Goal: Task Accomplishment & Management: Complete application form

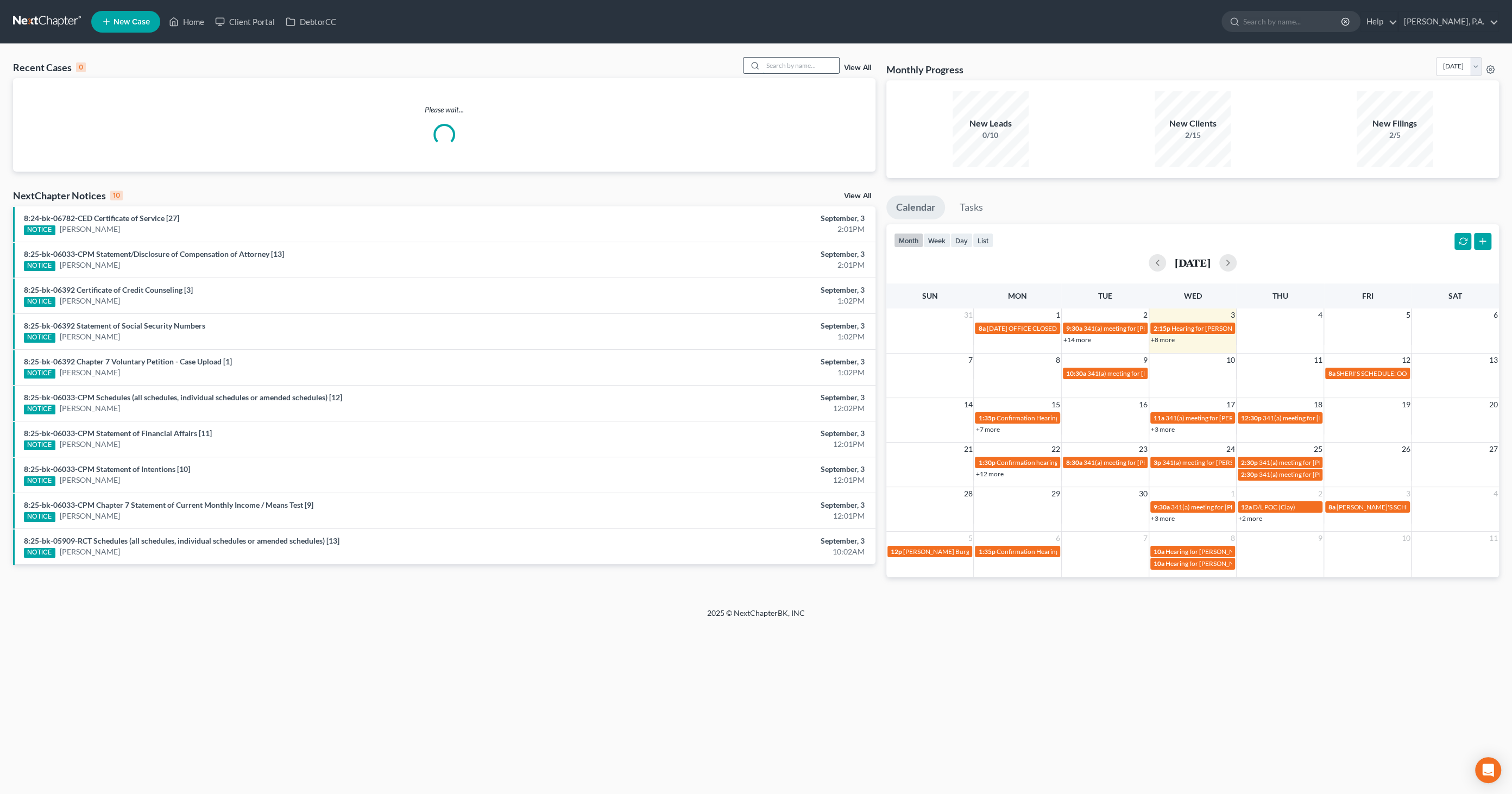
click at [778, 62] on input "search" at bounding box center [801, 65] width 76 height 16
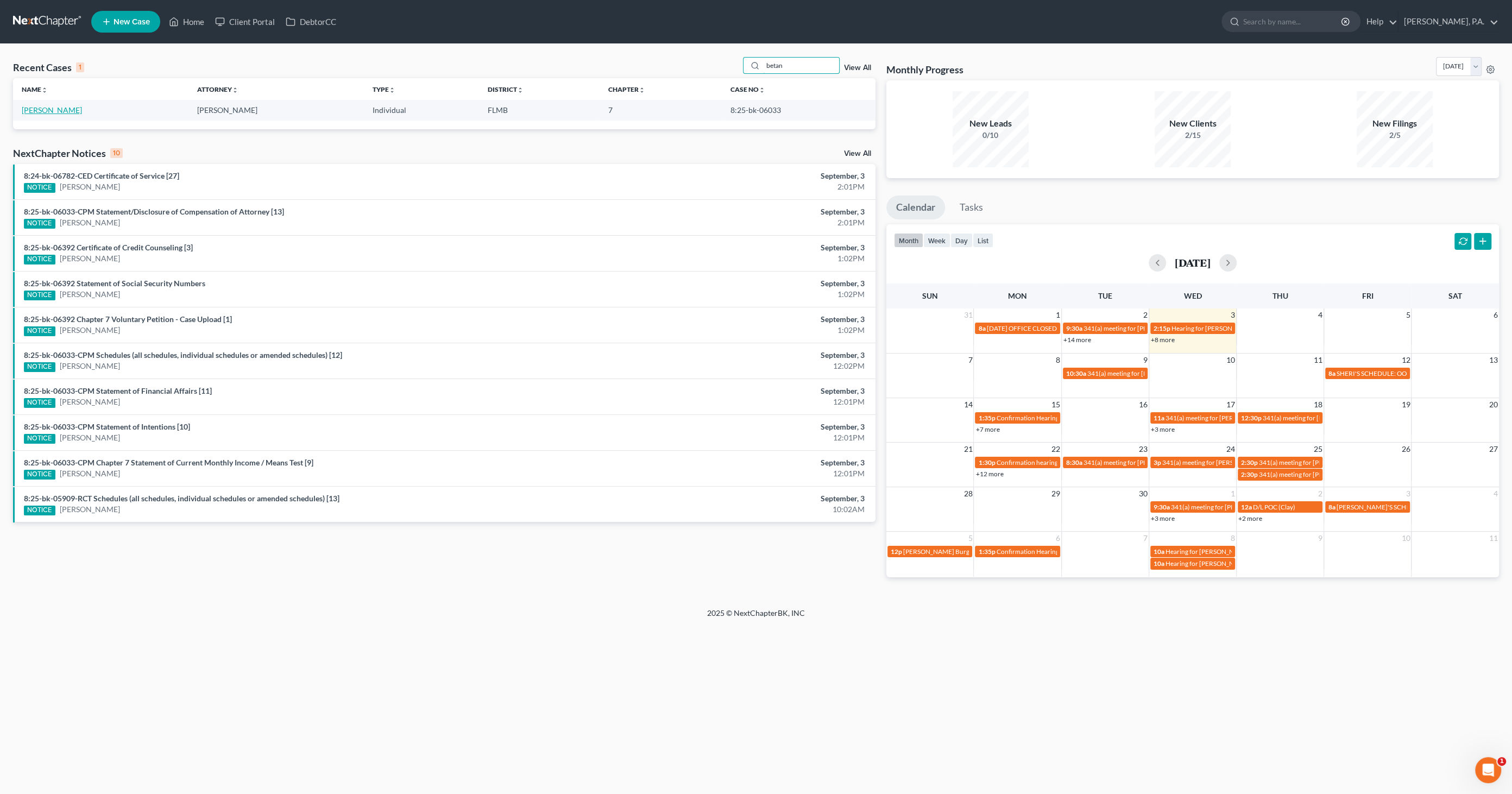
type input "betan"
click at [52, 107] on link "[PERSON_NAME]" at bounding box center [52, 110] width 60 height 9
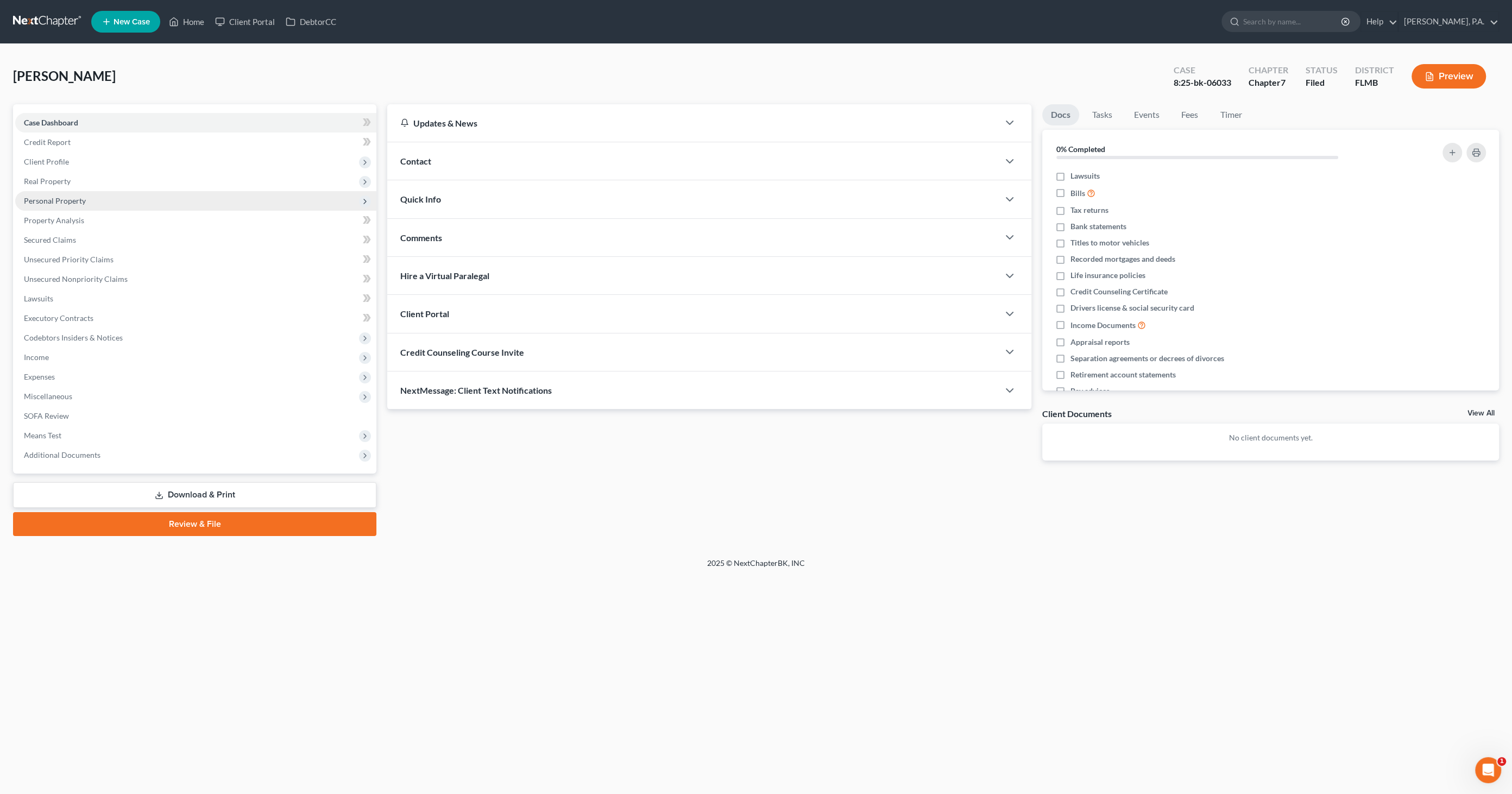
click at [75, 202] on span "Personal Property" at bounding box center [55, 201] width 62 height 9
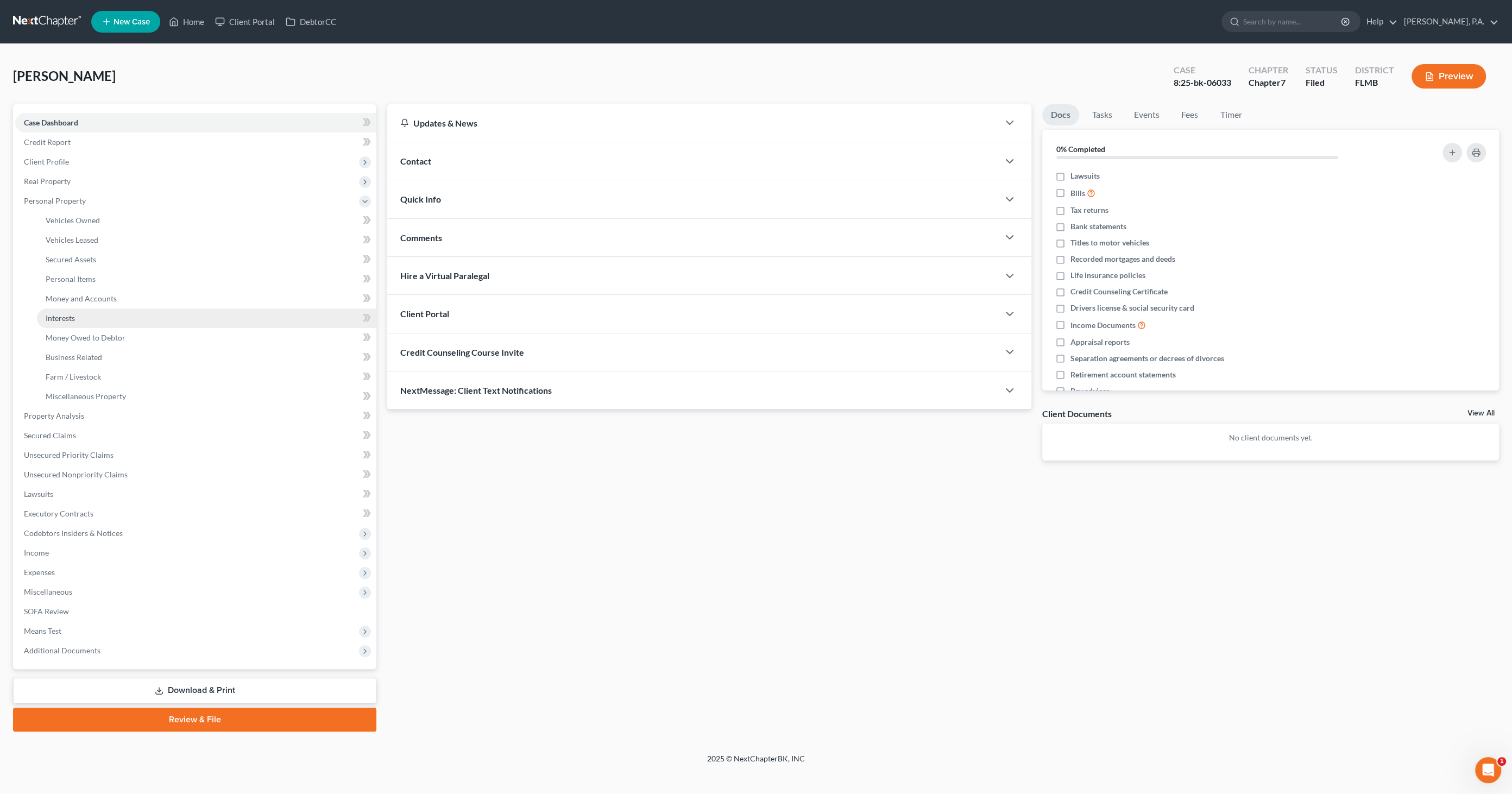
click at [93, 320] on link "Interests" at bounding box center [207, 318] width 339 height 19
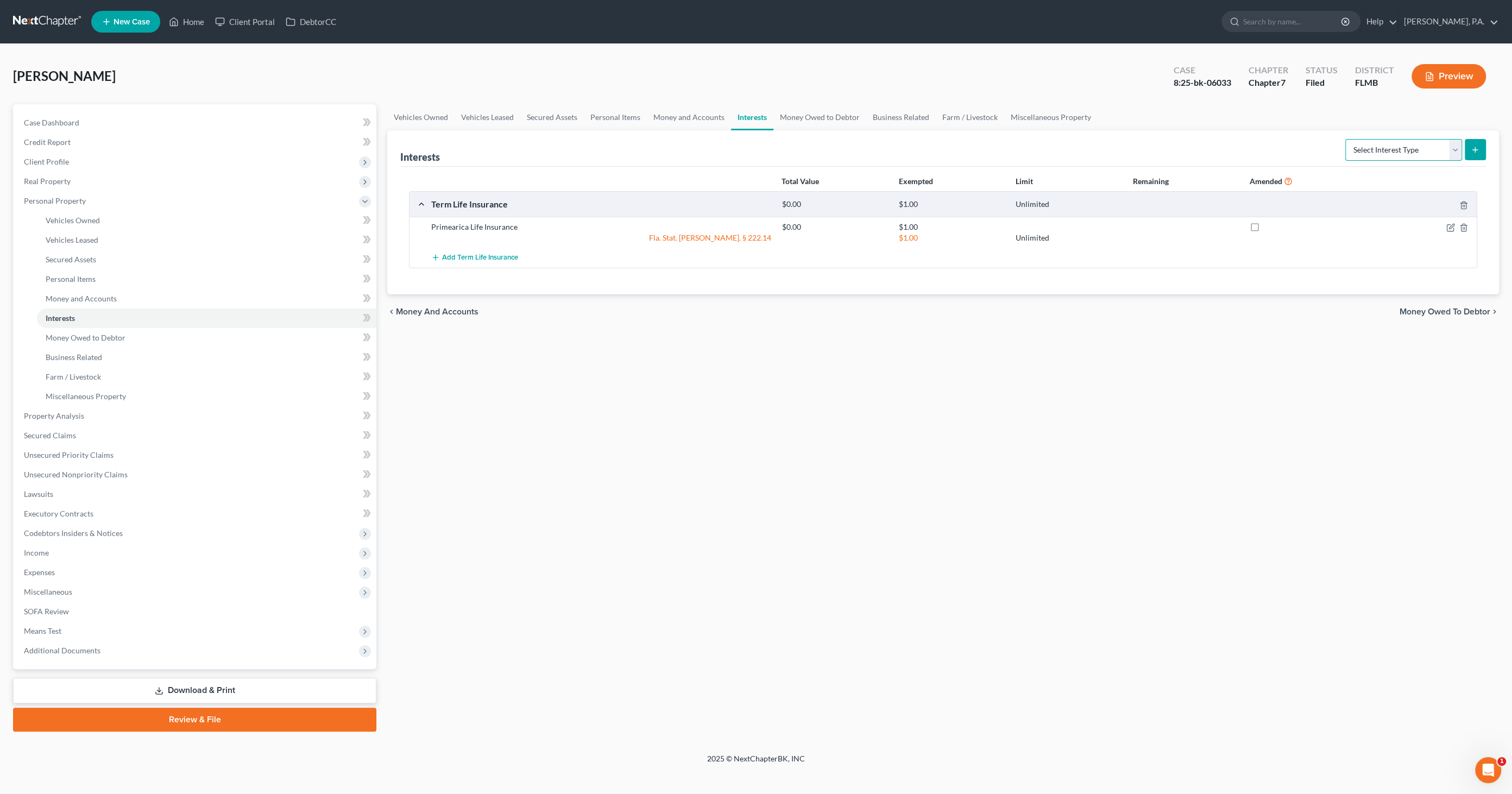
click at [1381, 142] on select "Select Interest Type 401K Annuity Bond Education IRA Government Bond Government…" at bounding box center [1403, 150] width 117 height 22
click at [1497, 762] on div "Open Intercom Messenger" at bounding box center [1486, 768] width 36 height 36
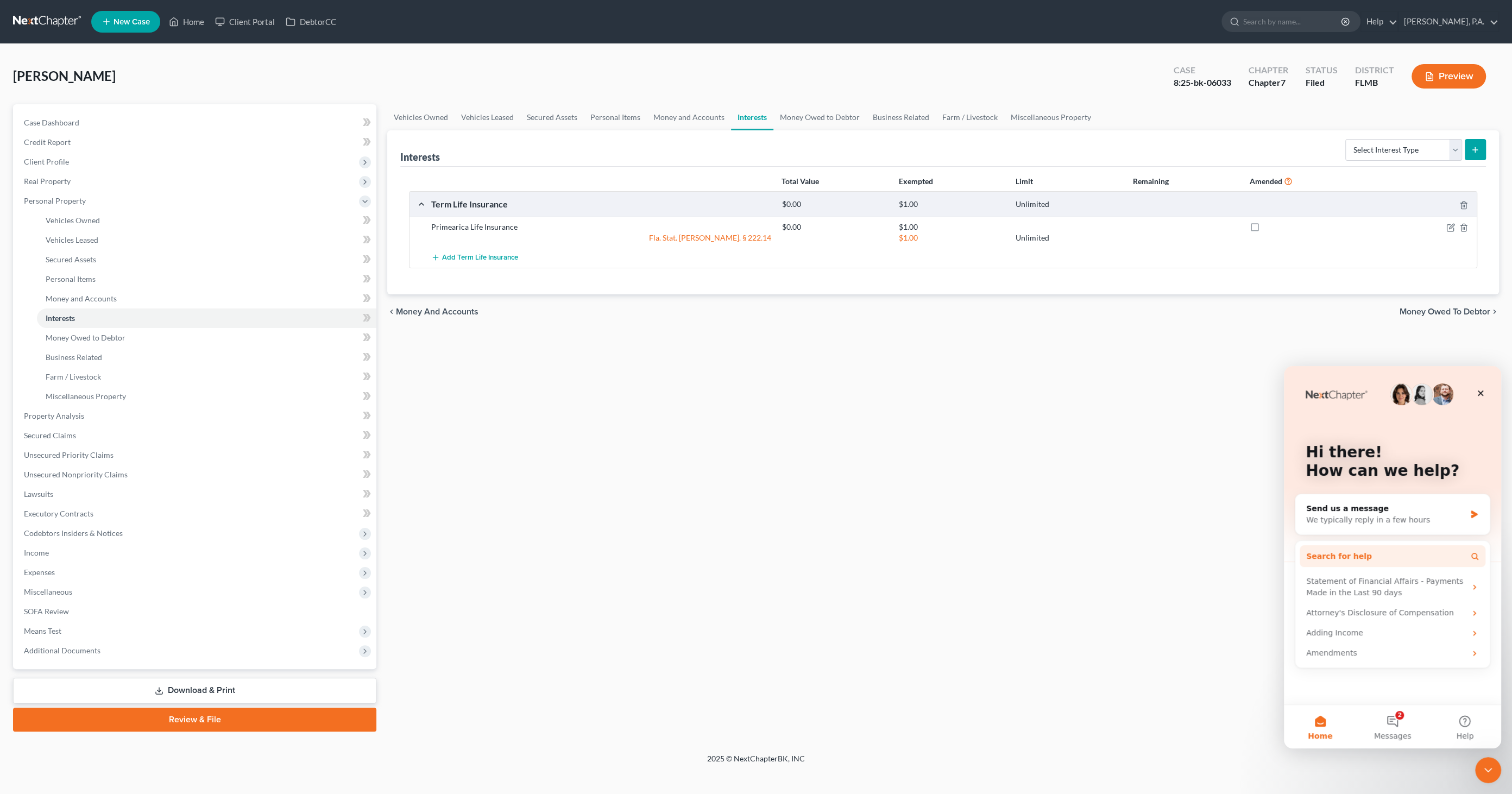
click at [1327, 553] on span "Search for help" at bounding box center [1339, 556] width 66 height 11
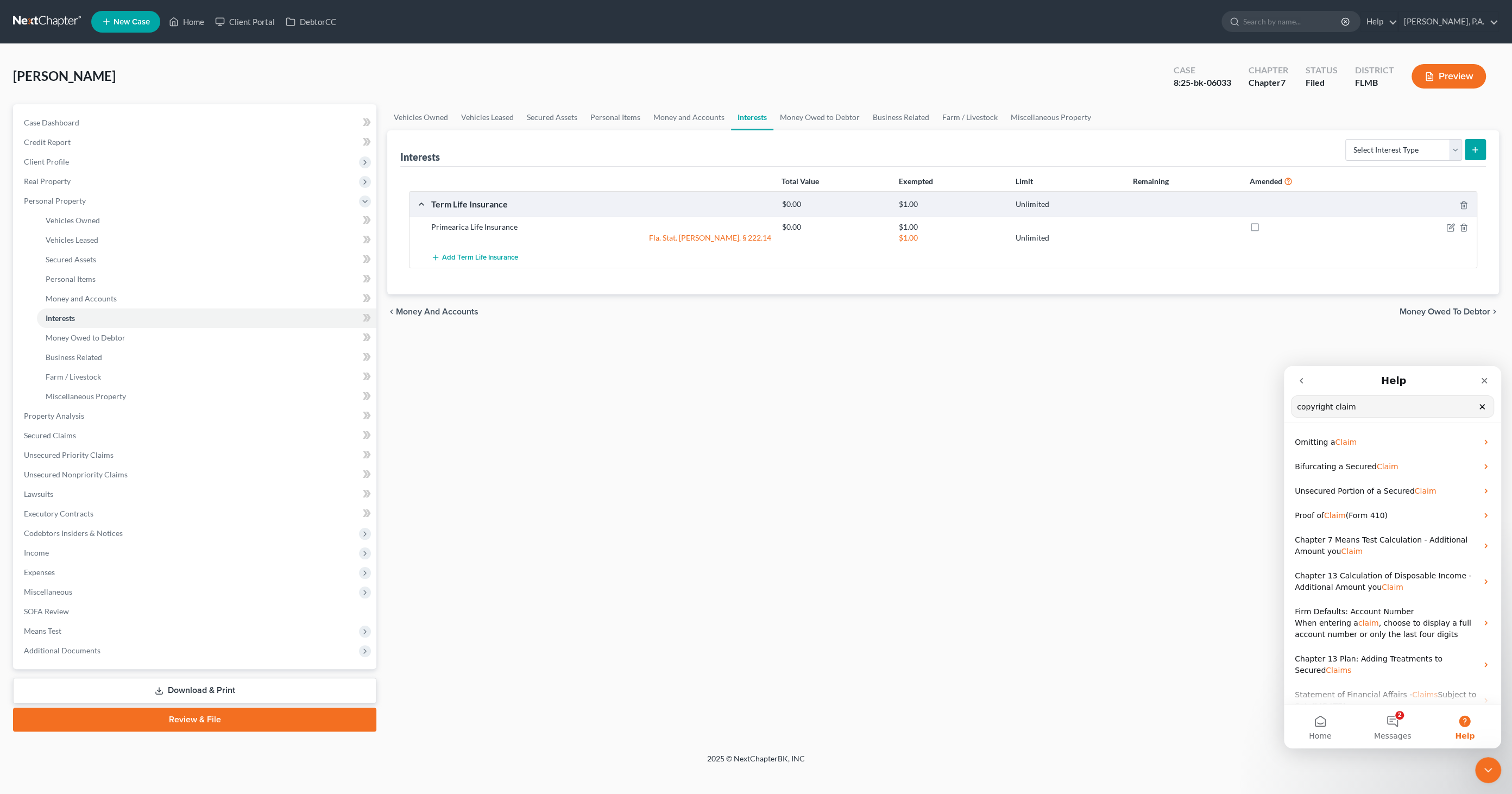
drag, startPoint x: 1358, startPoint y: 408, endPoint x: 2530, endPoint y: 775, distance: 1228.1
click html "Help copyright claim Search for help Omitting a Claim Bifurcating a Secured Cla…"
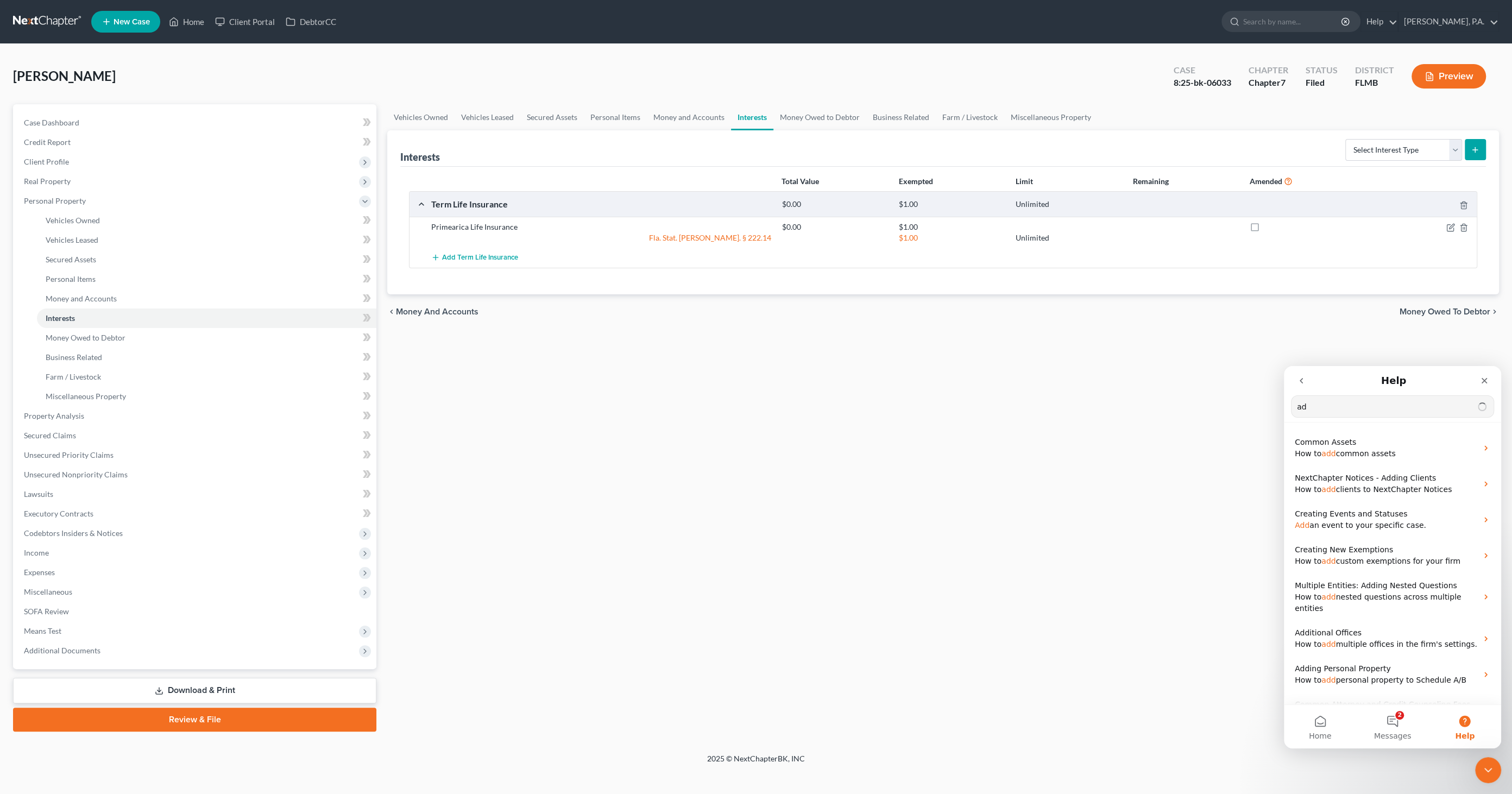
type input "a"
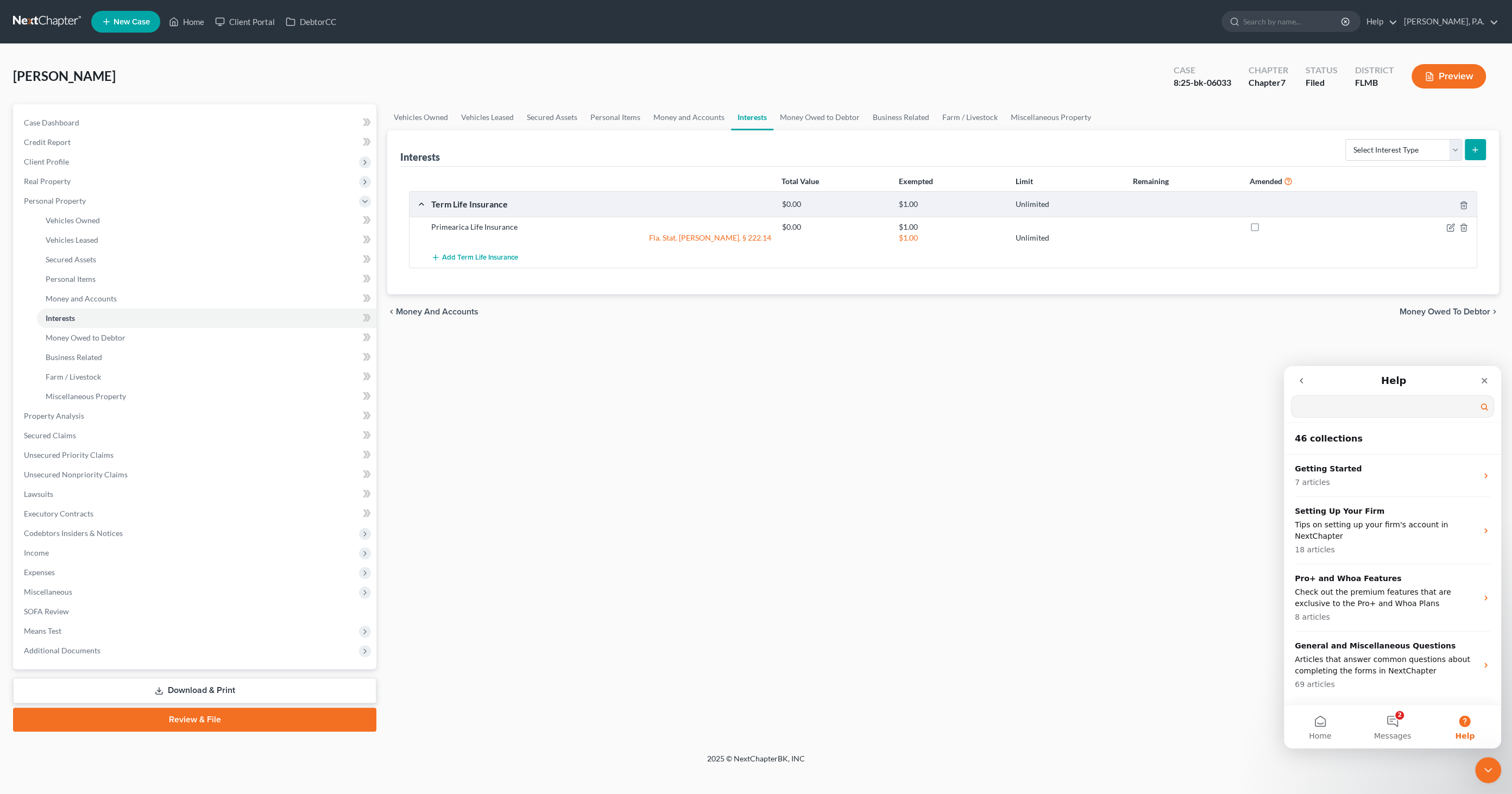
click at [1464, 68] on button "Preview" at bounding box center [1449, 76] width 75 height 25
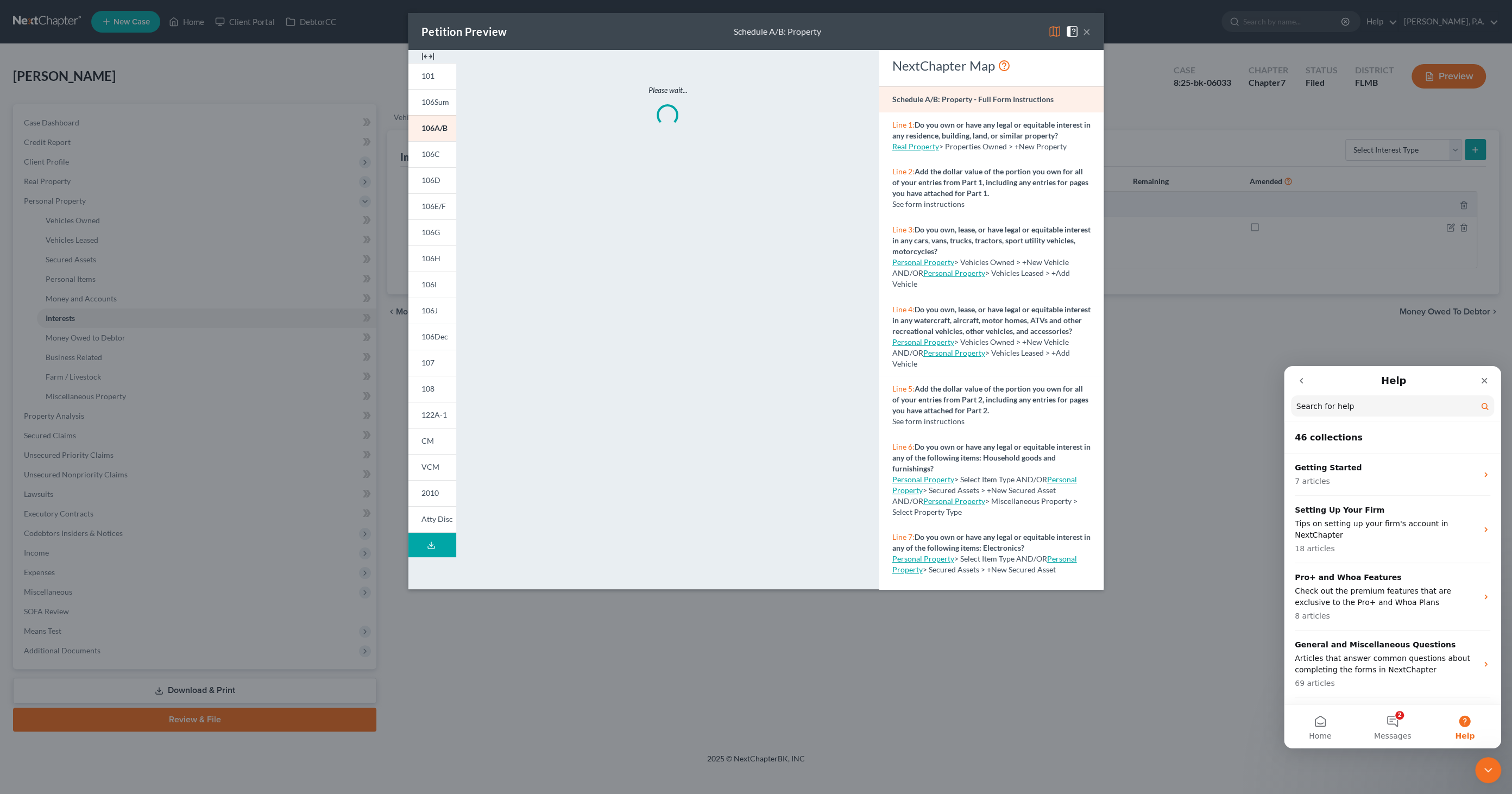
click at [433, 50] on img at bounding box center [428, 56] width 13 height 13
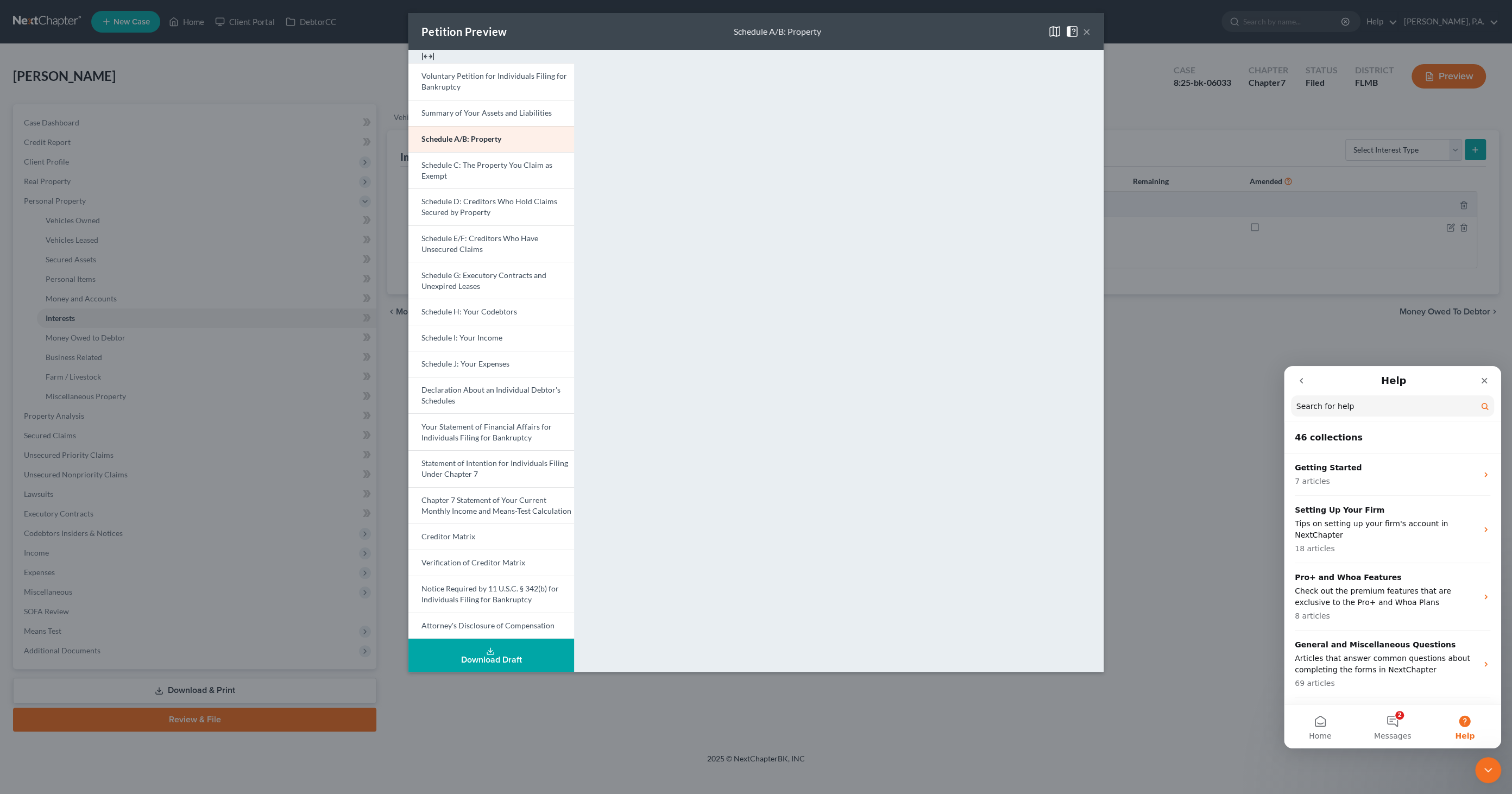
click at [1314, 403] on input "Search for help" at bounding box center [1392, 406] width 203 height 21
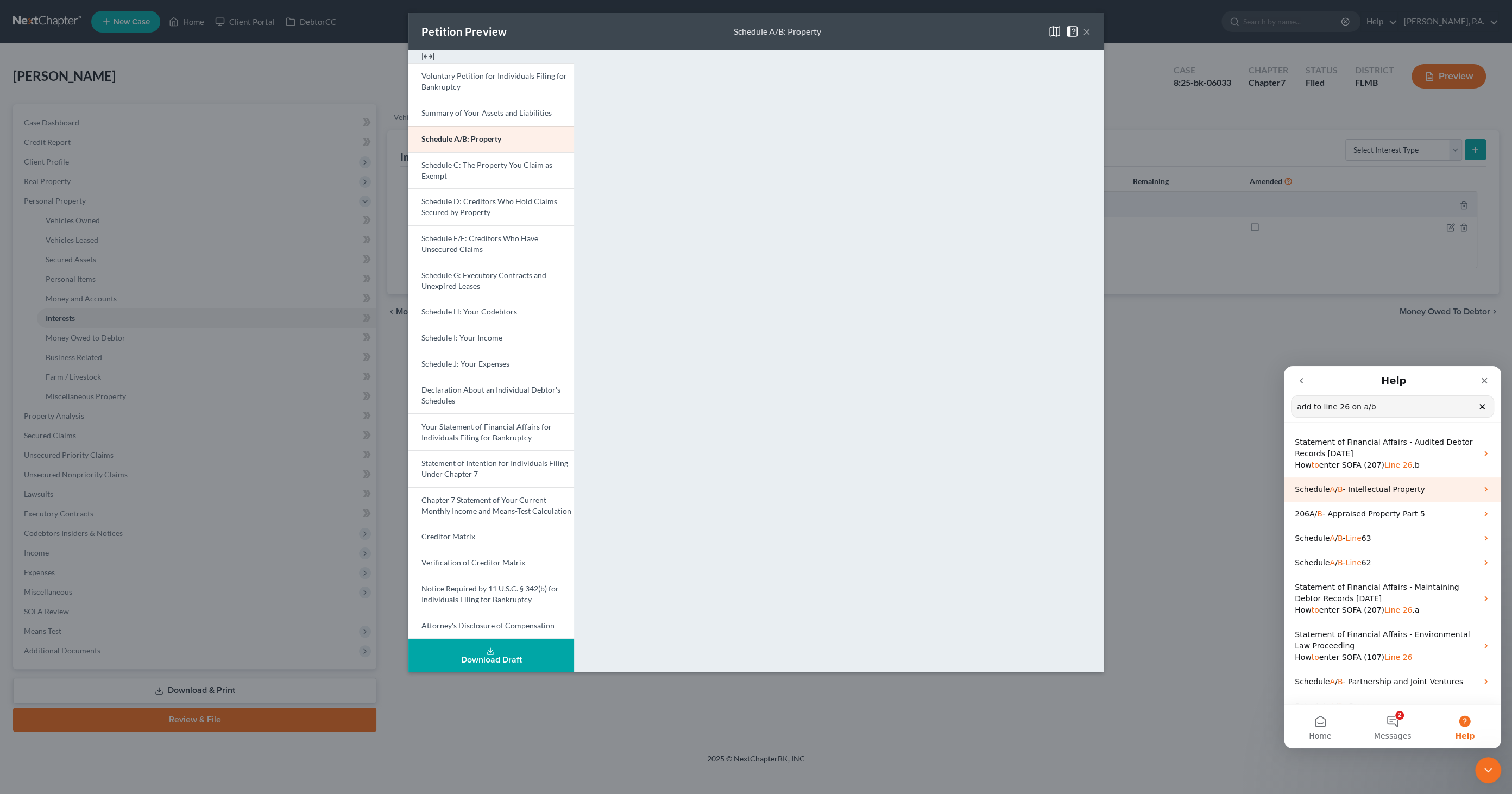
type input "add to line 26 on a/b"
click at [1359, 490] on span "- Intellectual Property" at bounding box center [1383, 489] width 82 height 9
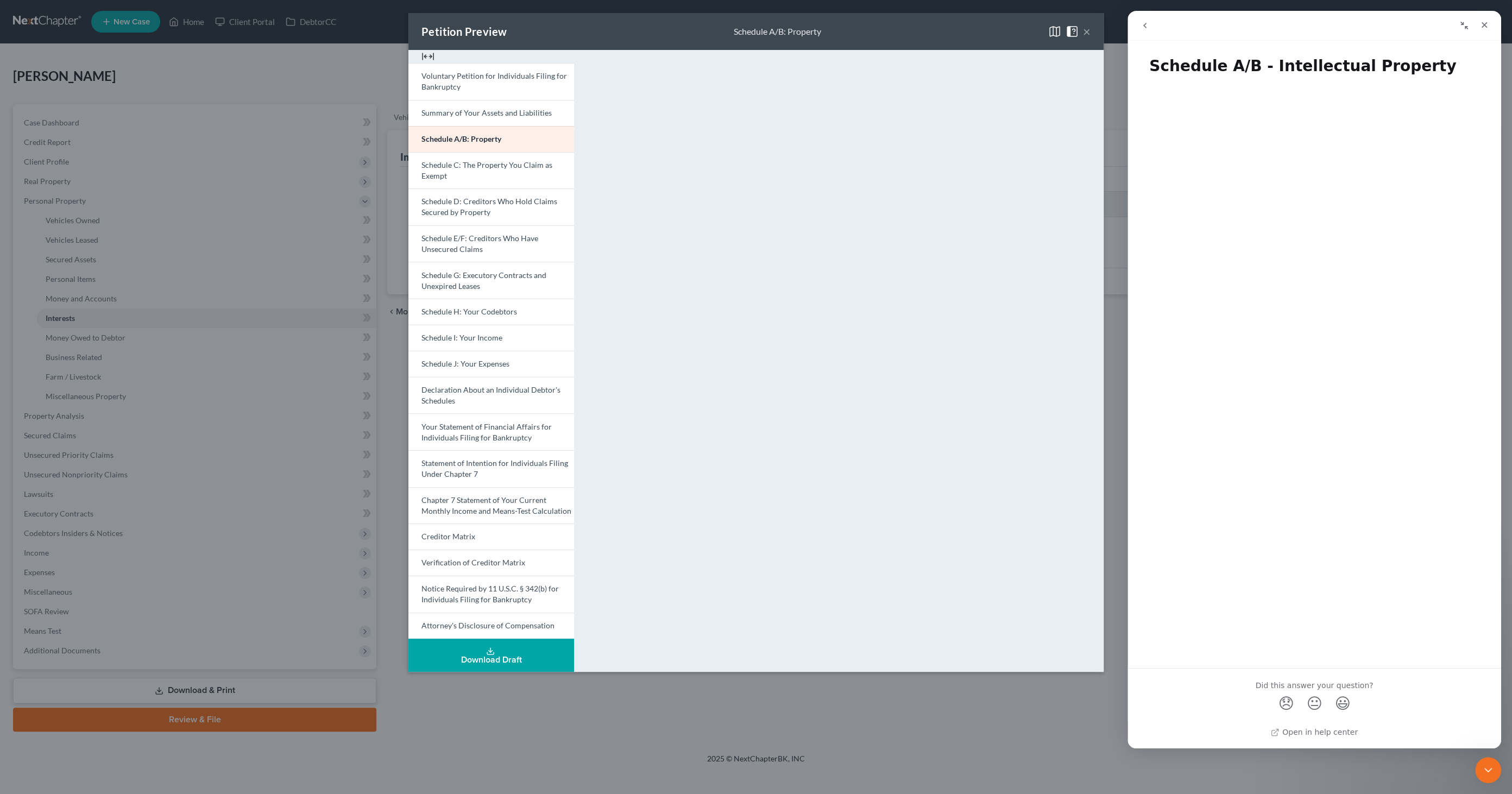
click at [1087, 28] on button "×" at bounding box center [1086, 32] width 8 height 13
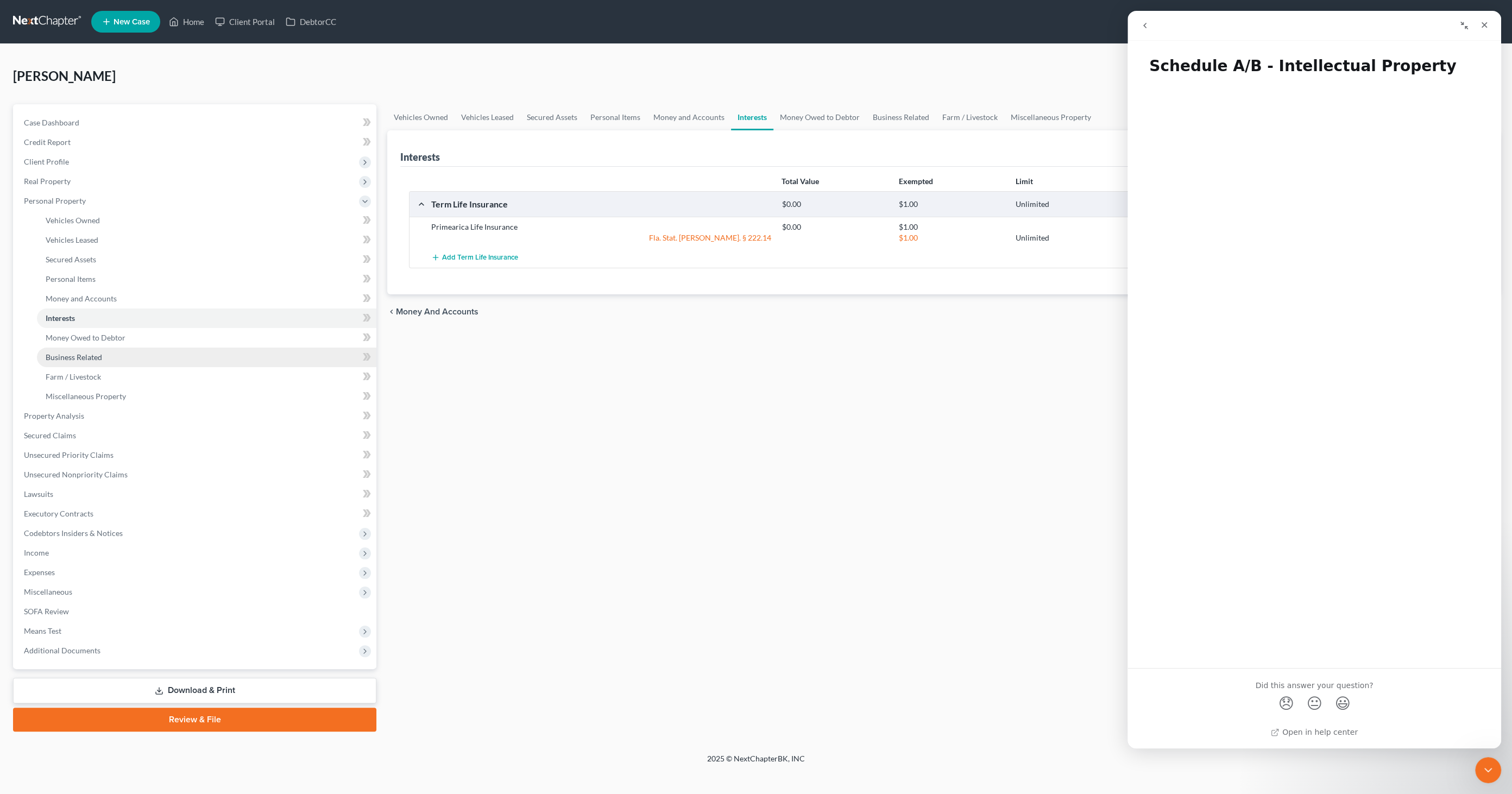
click at [130, 357] on link "Business Related" at bounding box center [207, 357] width 339 height 19
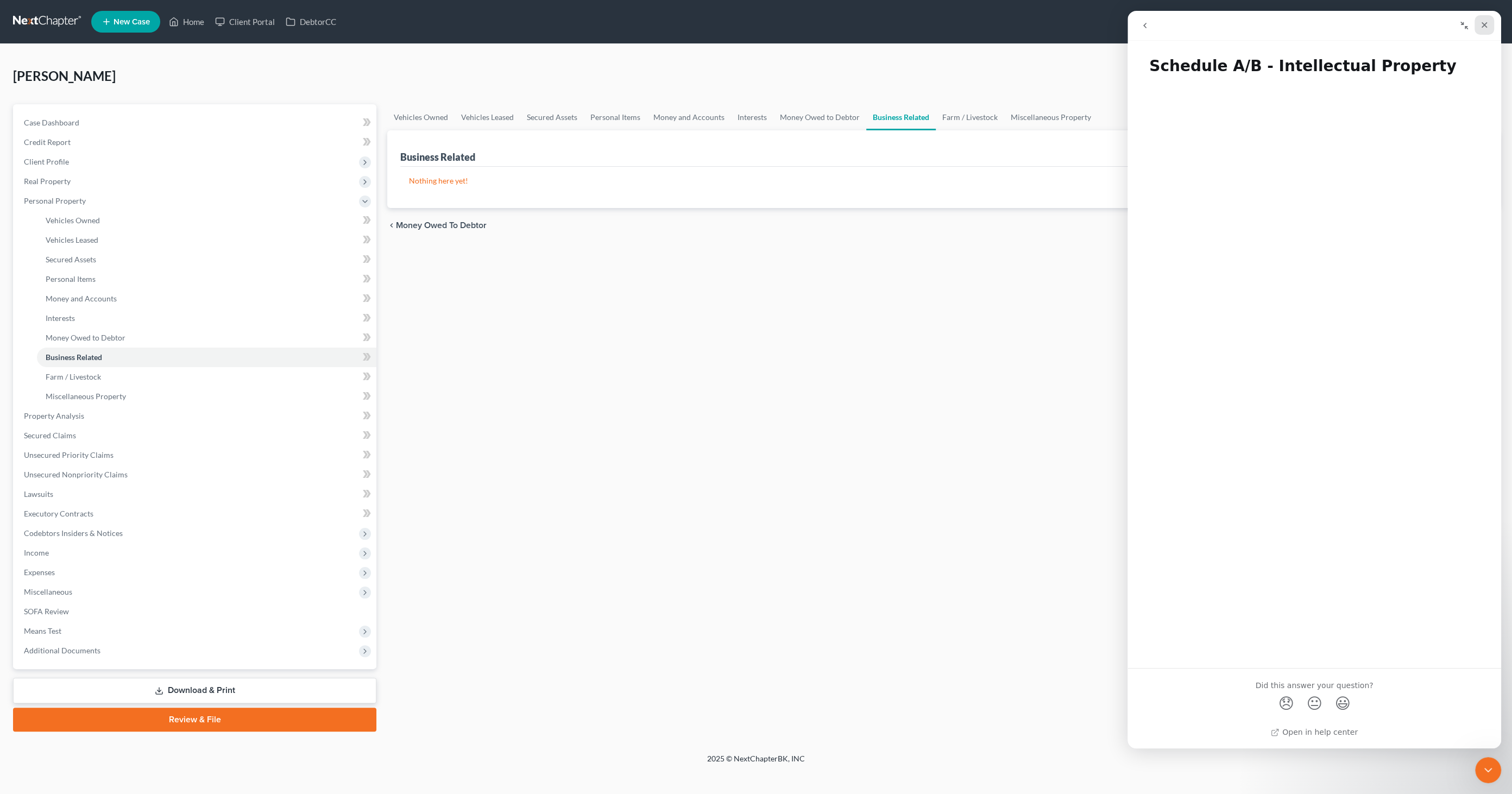
click at [1483, 19] on div "Close" at bounding box center [1484, 25] width 19 height 19
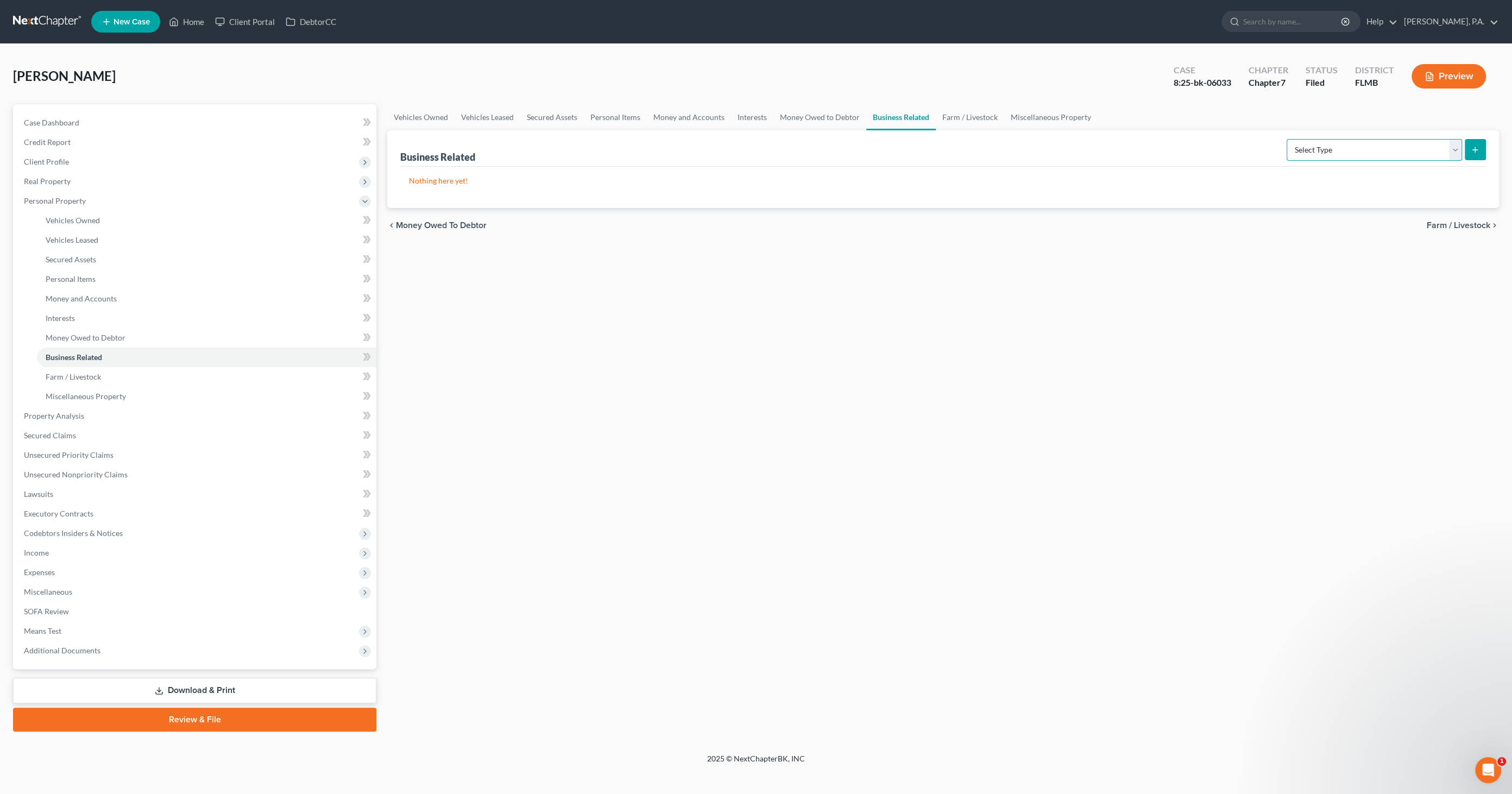
click at [1432, 144] on select "Select Type Customer Lists Franchises Inventory Licenses Machinery Office Equip…" at bounding box center [1374, 150] width 176 height 22
select select "patent"
click at [1287, 139] on select "Select Type Customer Lists Franchises Inventory Licenses Machinery Office Equip…" at bounding box center [1374, 150] width 176 height 22
click at [1475, 142] on button "submit" at bounding box center [1476, 150] width 21 height 21
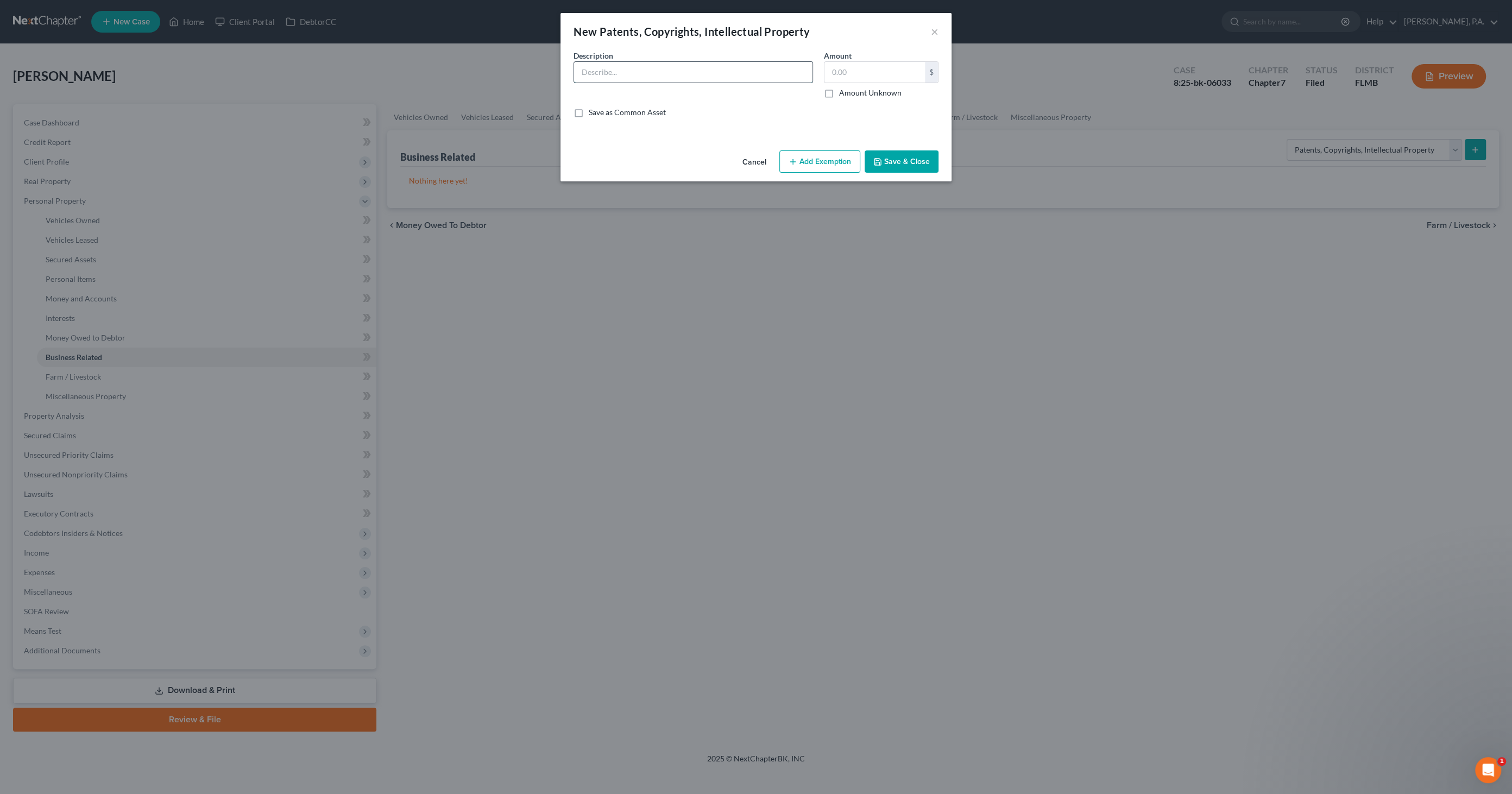
click at [709, 75] on input "text" at bounding box center [693, 72] width 238 height 21
click at [596, 70] on input "text" at bounding box center [693, 72] width 238 height 21
type input "Copyright Claim for "[PERSON_NAME] Wear""
click at [842, 69] on input "text" at bounding box center [875, 72] width 100 height 21
type input "0.00"
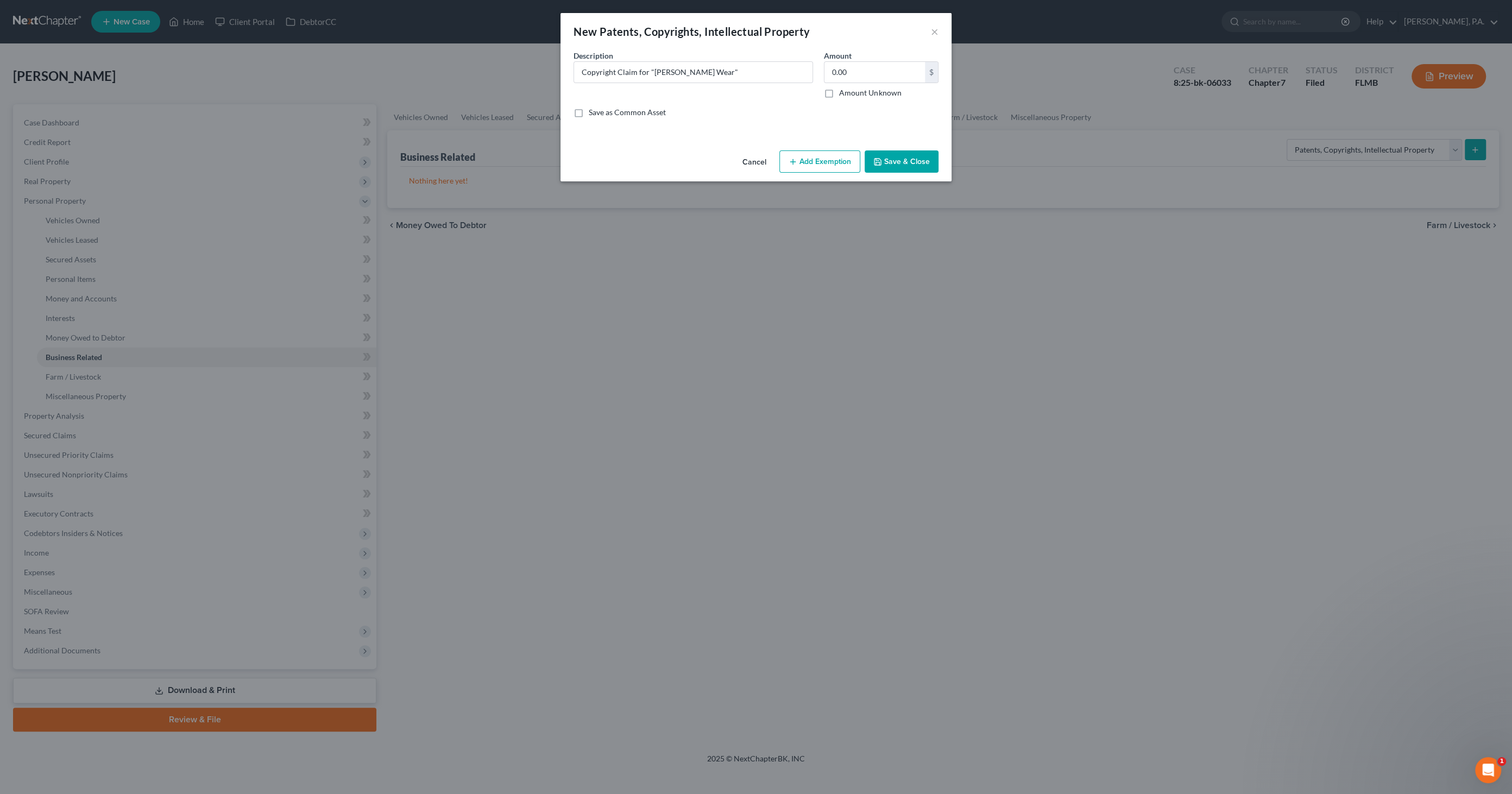
click at [892, 164] on button "Save & Close" at bounding box center [902, 161] width 74 height 23
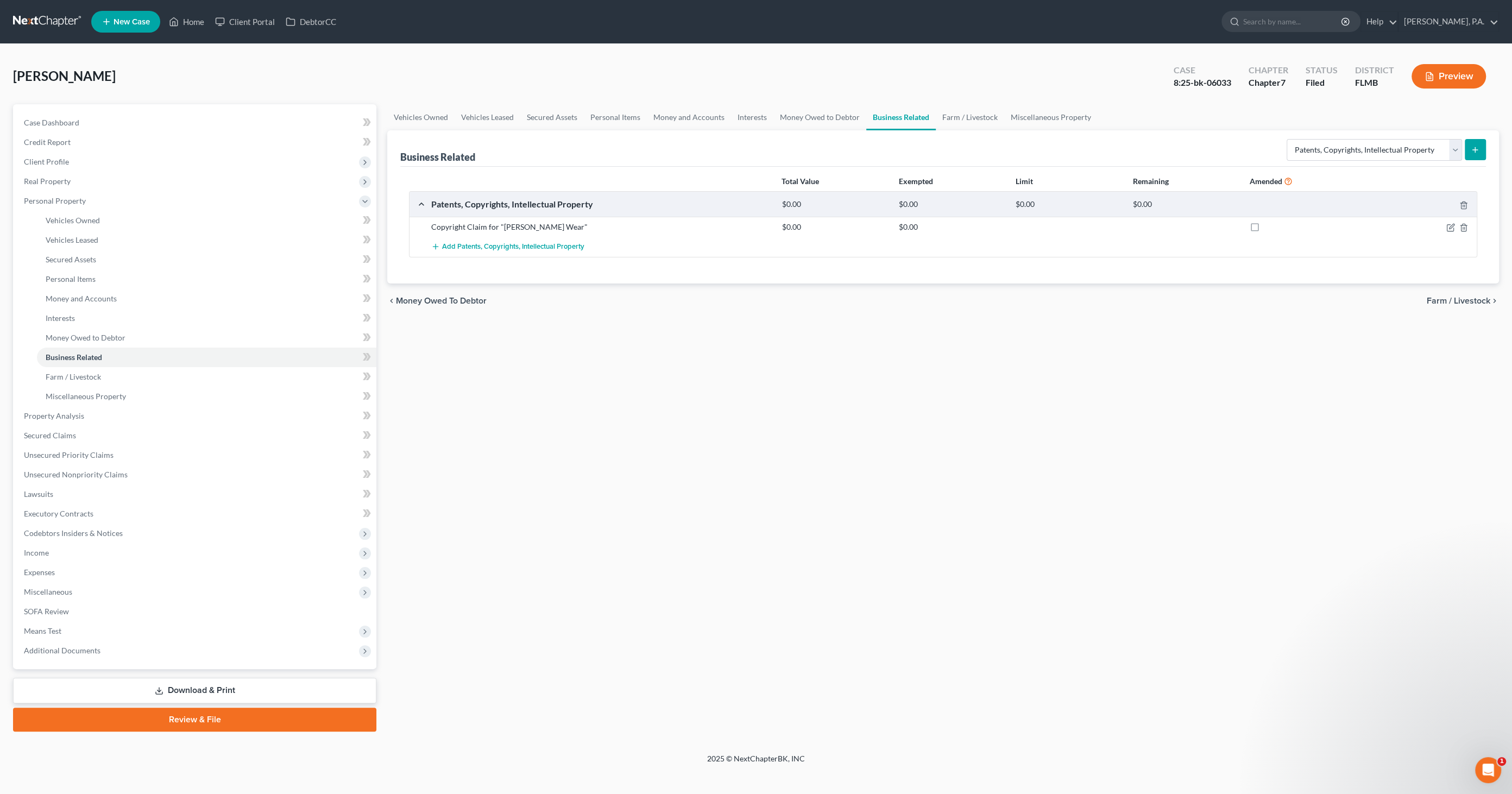
click at [1265, 229] on label at bounding box center [1265, 229] width 0 height 0
click at [1269, 222] on input "checkbox" at bounding box center [1273, 225] width 7 height 7
checkbox input "true"
click at [228, 686] on link "Download & Print" at bounding box center [194, 690] width 363 height 25
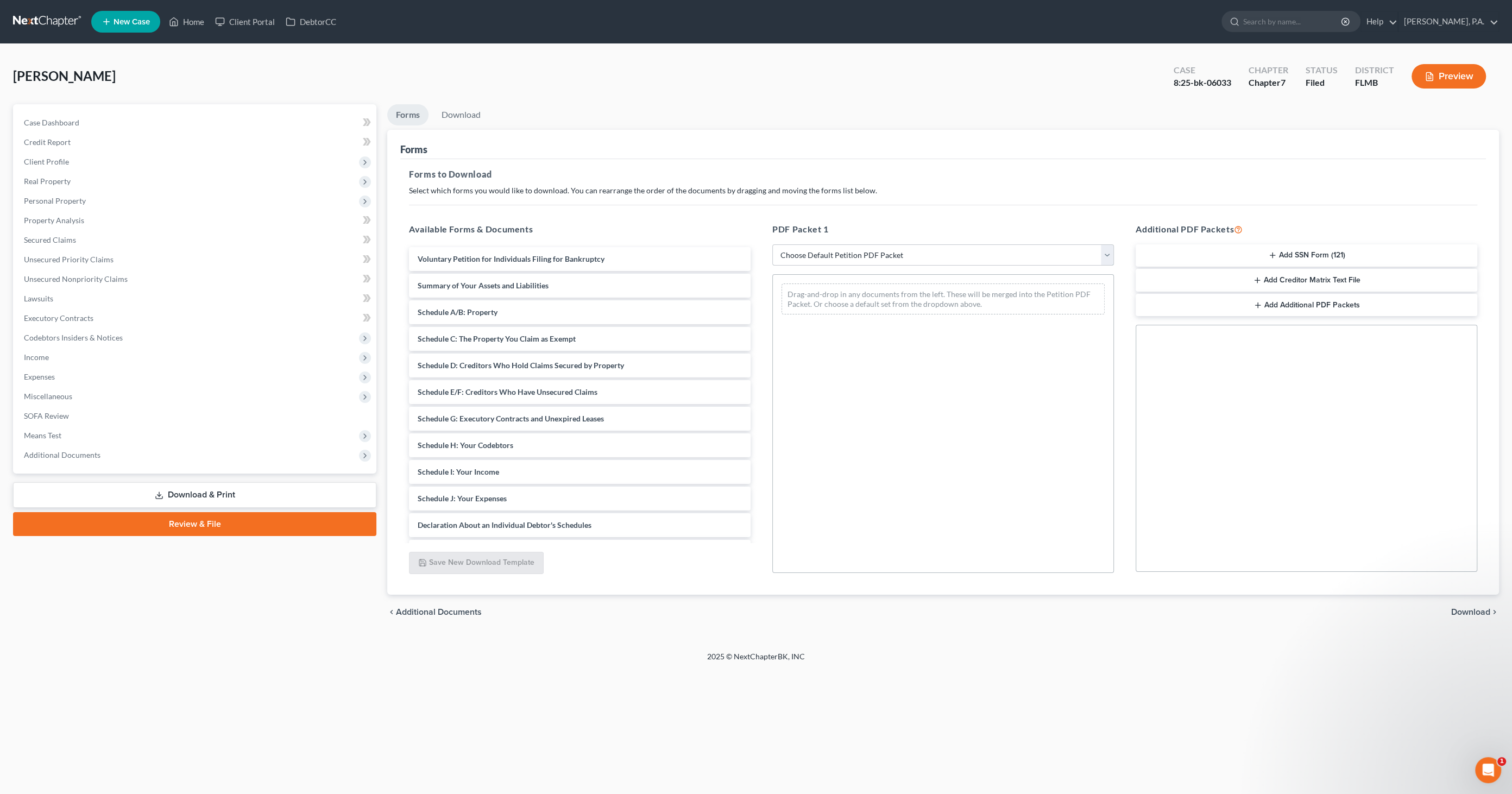
click at [794, 256] on select "Choose Default Petition PDF Packet Complete Bankruptcy Petition (all forms and …" at bounding box center [943, 255] width 342 height 22
select select "2"
click at [772, 244] on select "Choose Default Petition PDF Packet Complete Bankruptcy Petition (all forms and …" at bounding box center [943, 255] width 342 height 22
drag, startPoint x: 485, startPoint y: 283, endPoint x: 864, endPoint y: 325, distance: 381.3
click at [760, 327] on div "Summary of Your Assets and Liabilities Voluntary Petition for Individuals Filin…" at bounding box center [580, 472] width 359 height 450
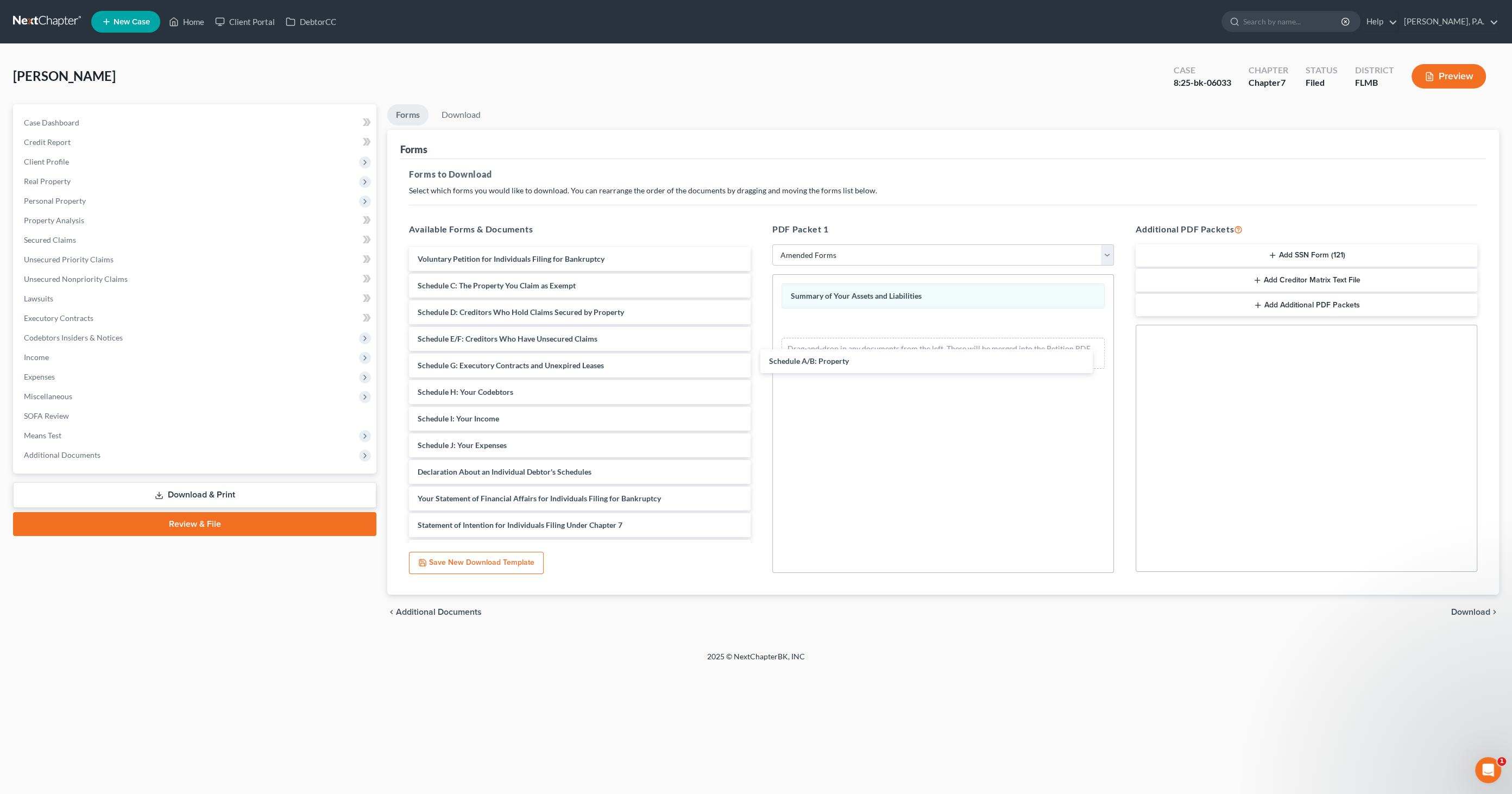
drag, startPoint x: 491, startPoint y: 286, endPoint x: 859, endPoint y: 362, distance: 375.8
click at [760, 360] on div "Schedule A/B: Property Voluntary Petition for Individuals Filing for Bankruptcy…" at bounding box center [580, 458] width 359 height 423
click at [1473, 613] on span "Download" at bounding box center [1470, 611] width 39 height 9
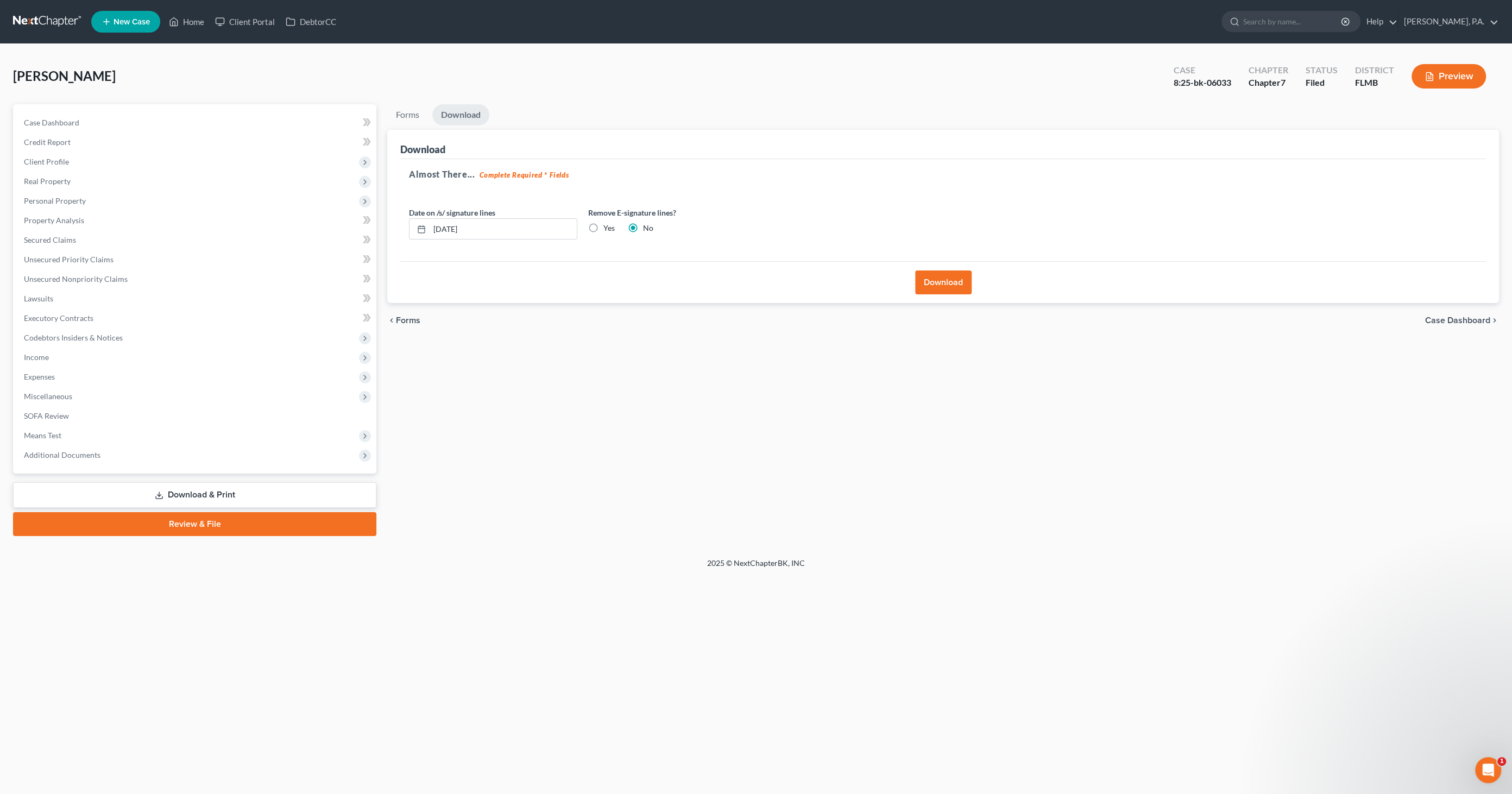
click at [959, 281] on button "Download" at bounding box center [943, 282] width 56 height 24
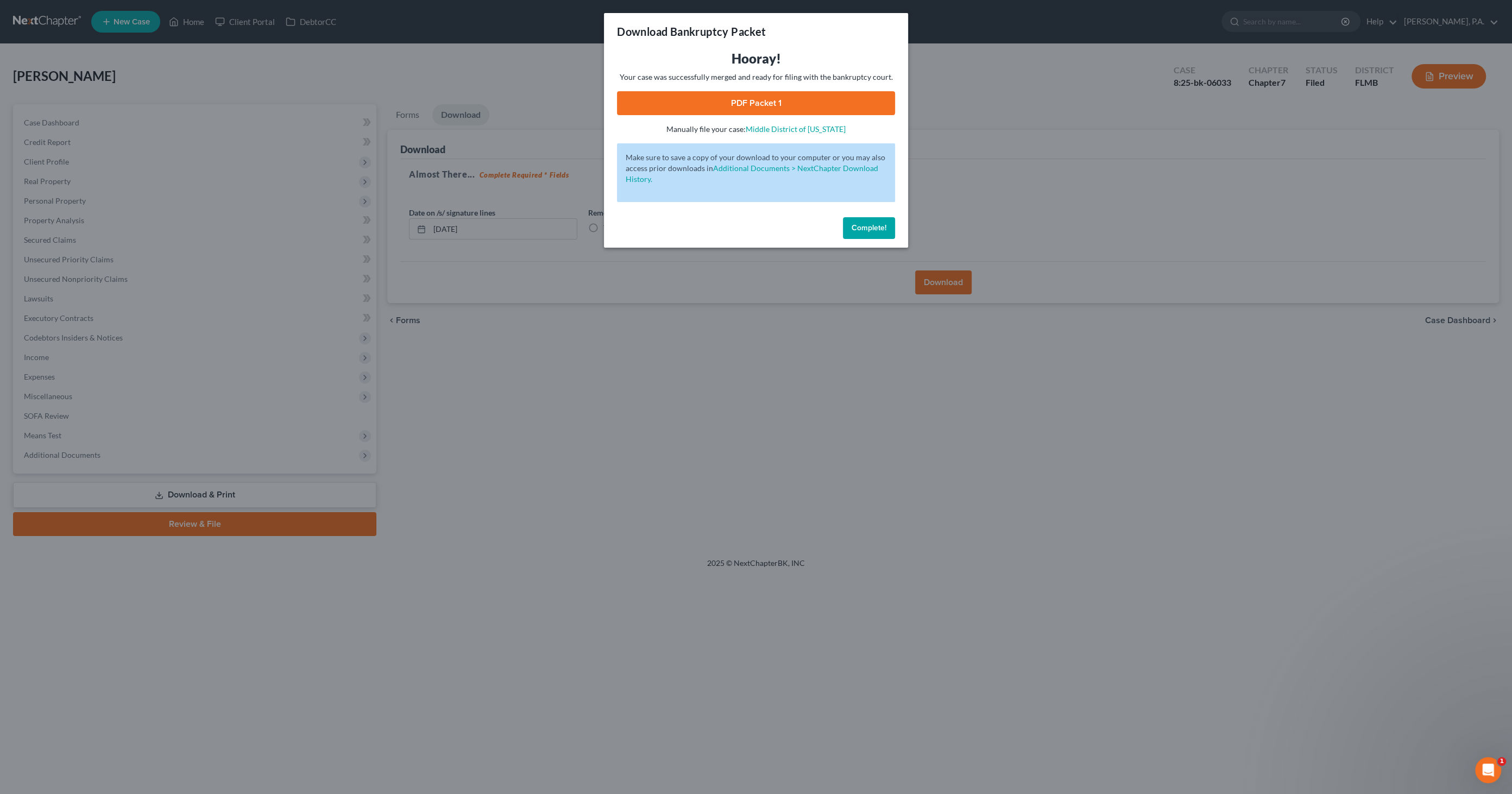
click at [700, 98] on link "PDF Packet 1" at bounding box center [756, 103] width 278 height 24
click at [870, 225] on span "Complete!" at bounding box center [869, 228] width 35 height 9
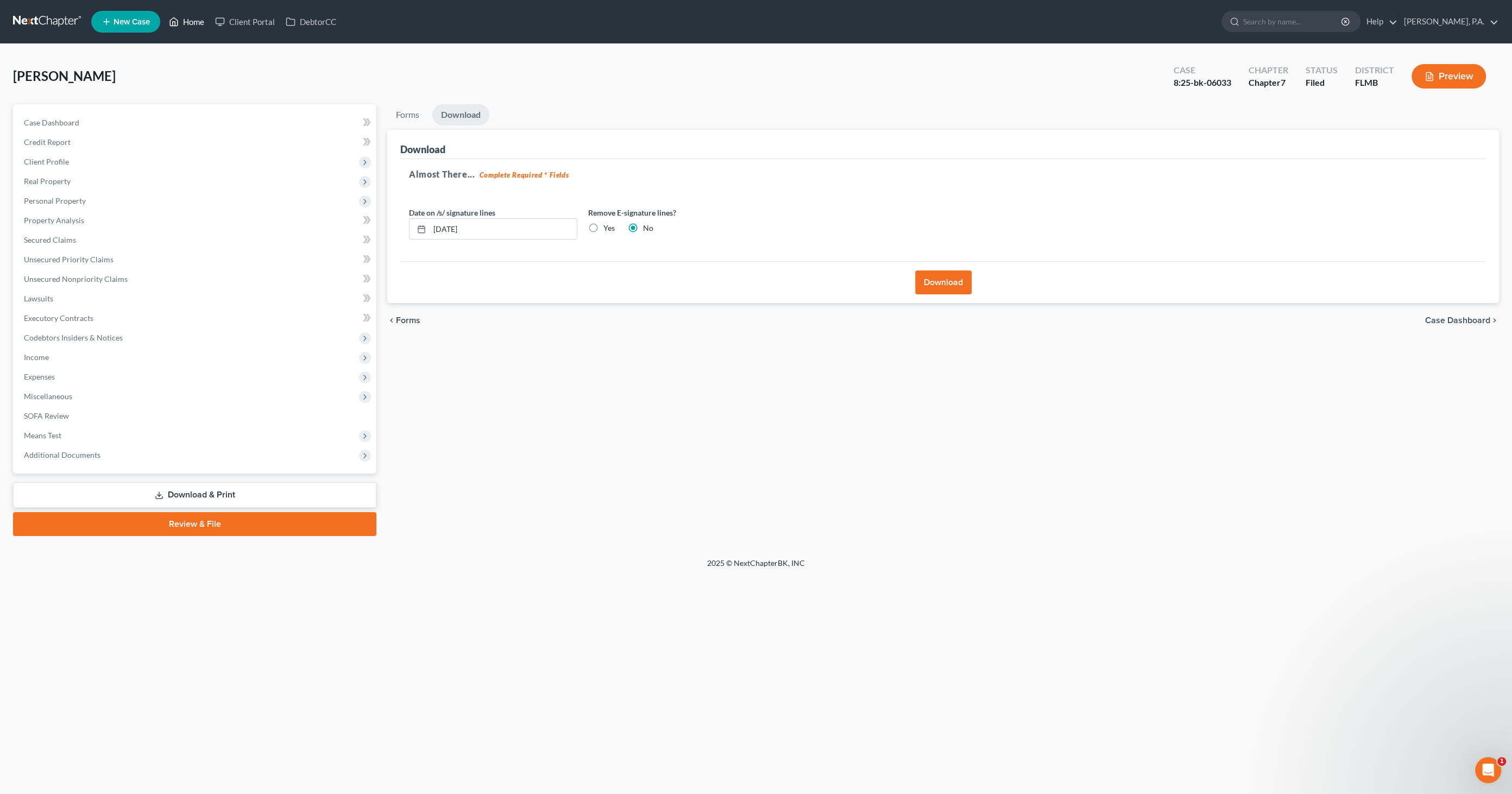
click at [184, 16] on link "Home" at bounding box center [187, 21] width 46 height 19
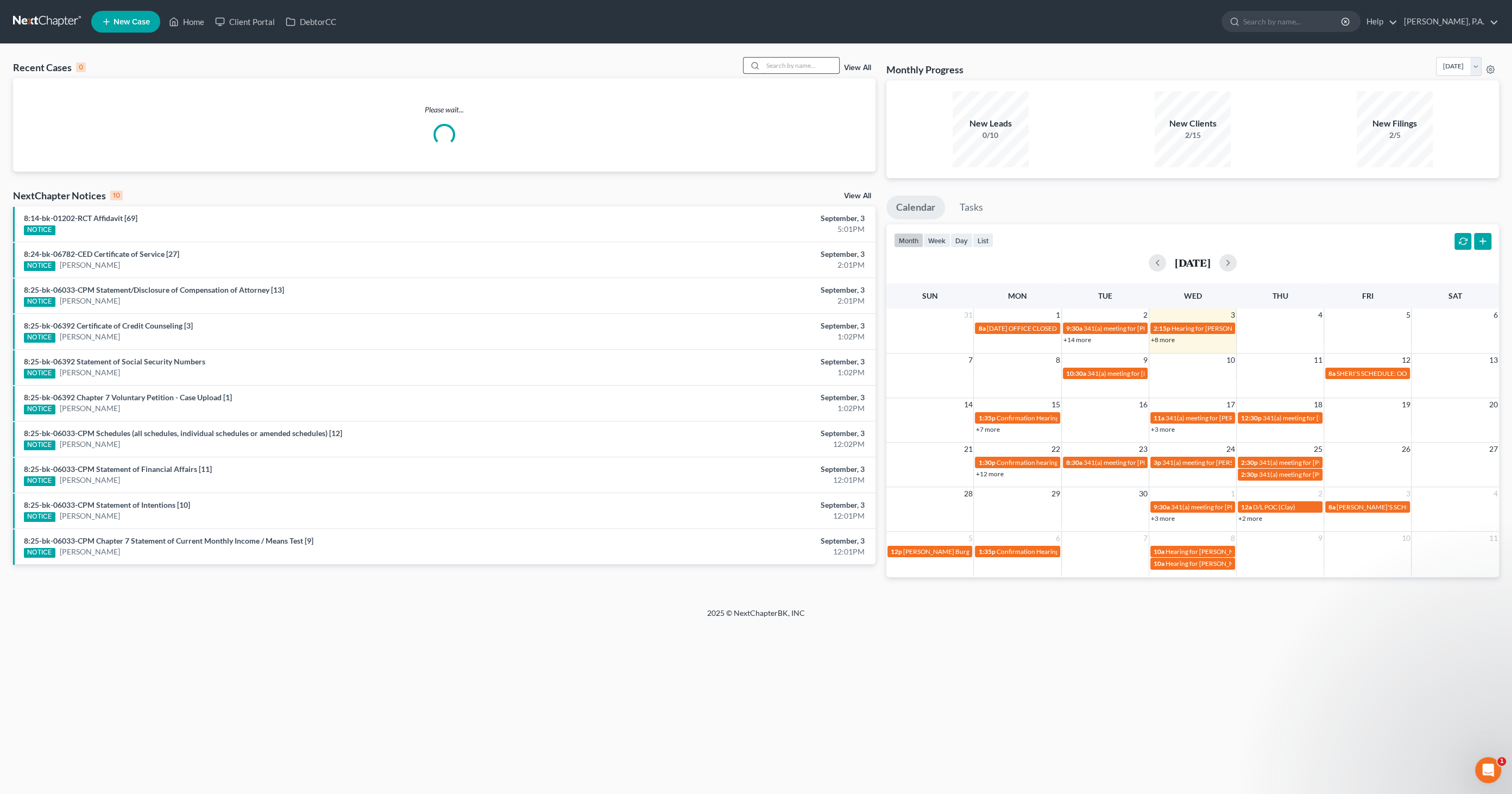
click at [794, 66] on input "search" at bounding box center [801, 65] width 76 height 16
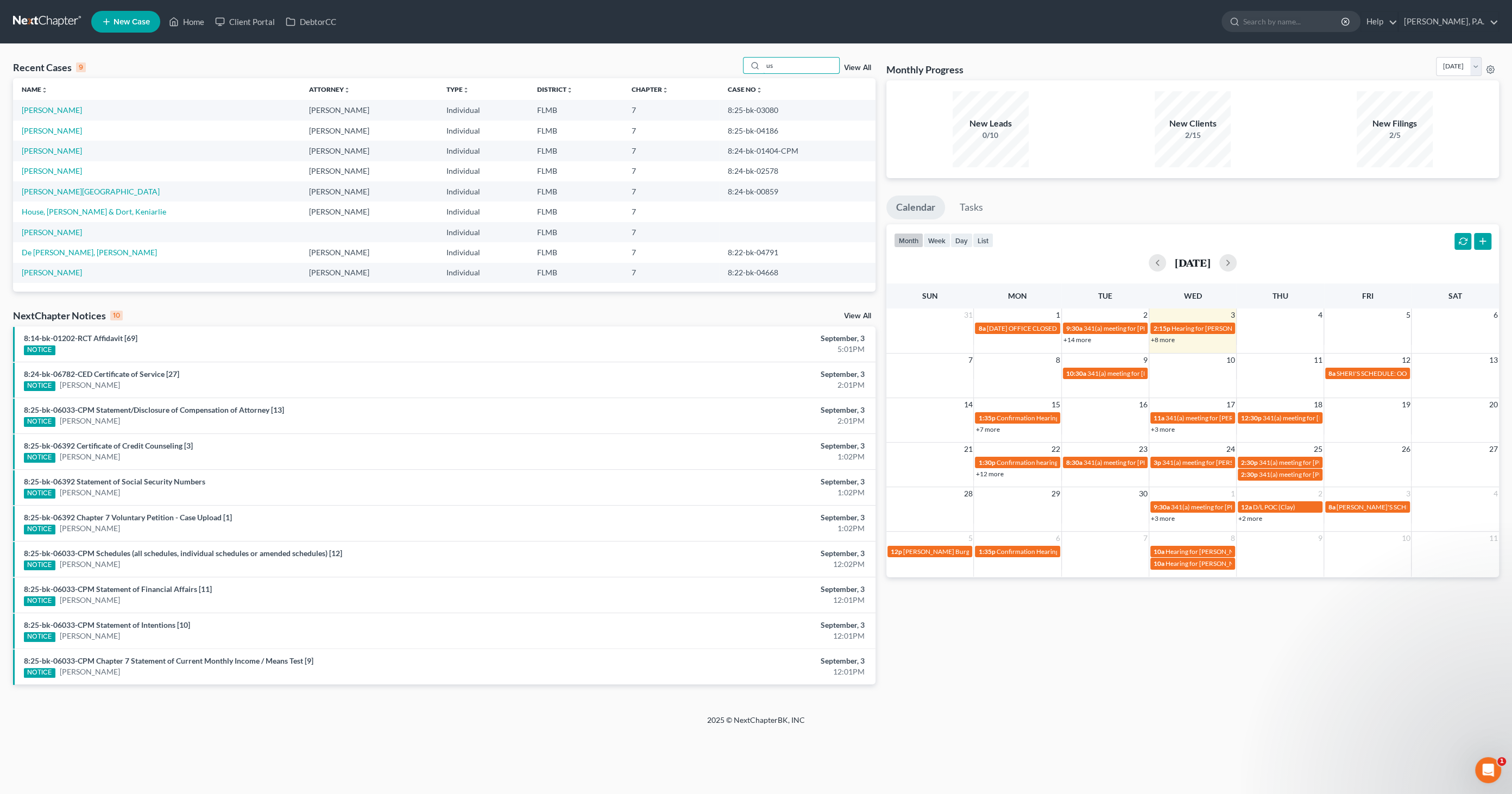
drag, startPoint x: 788, startPoint y: 66, endPoint x: 716, endPoint y: 62, distance: 72.1
click at [713, 65] on div "Recent Cases 9 us View All" at bounding box center [444, 67] width 862 height 21
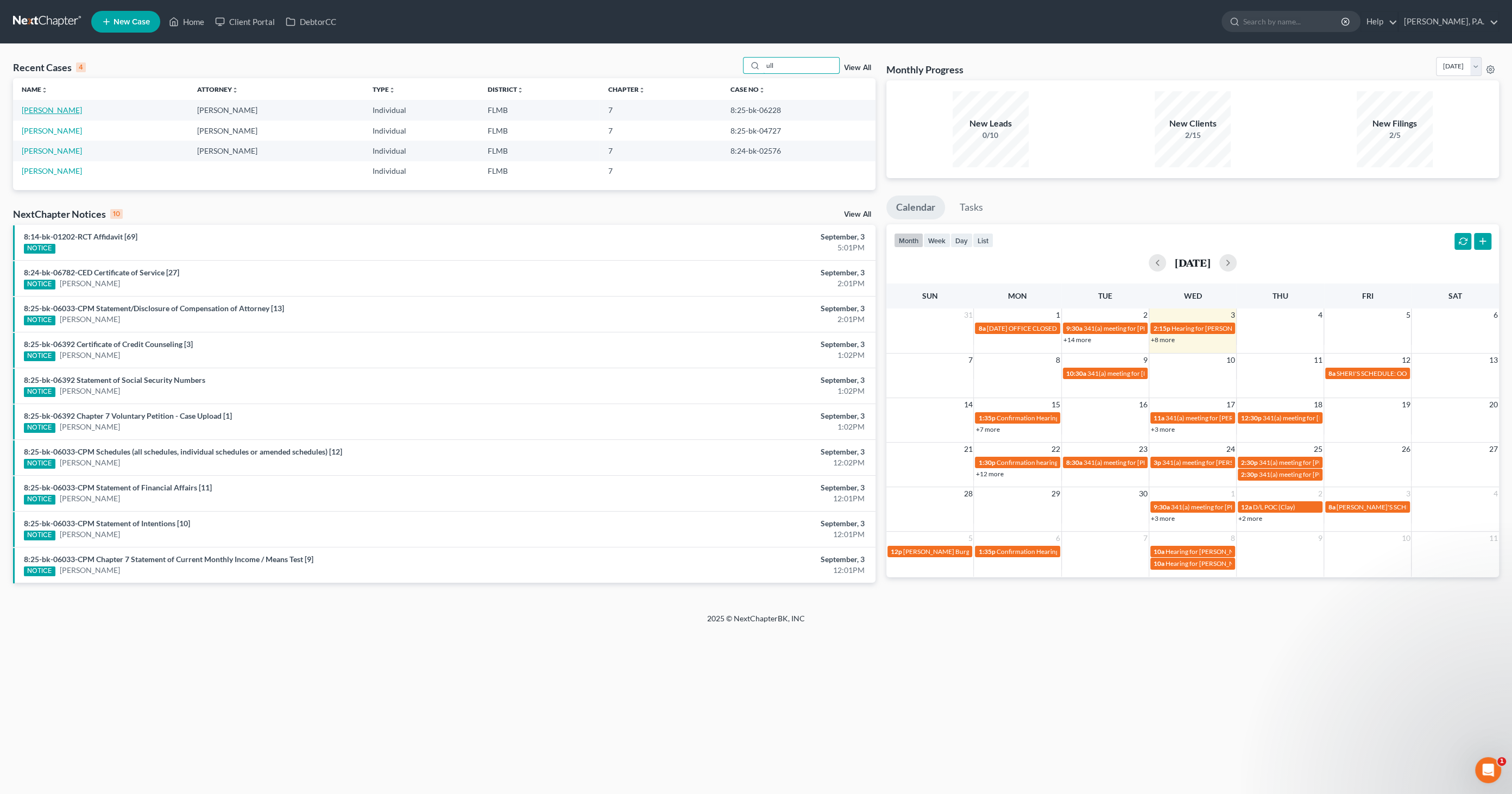
type input "ull"
click at [43, 107] on link "[PERSON_NAME]" at bounding box center [52, 110] width 60 height 9
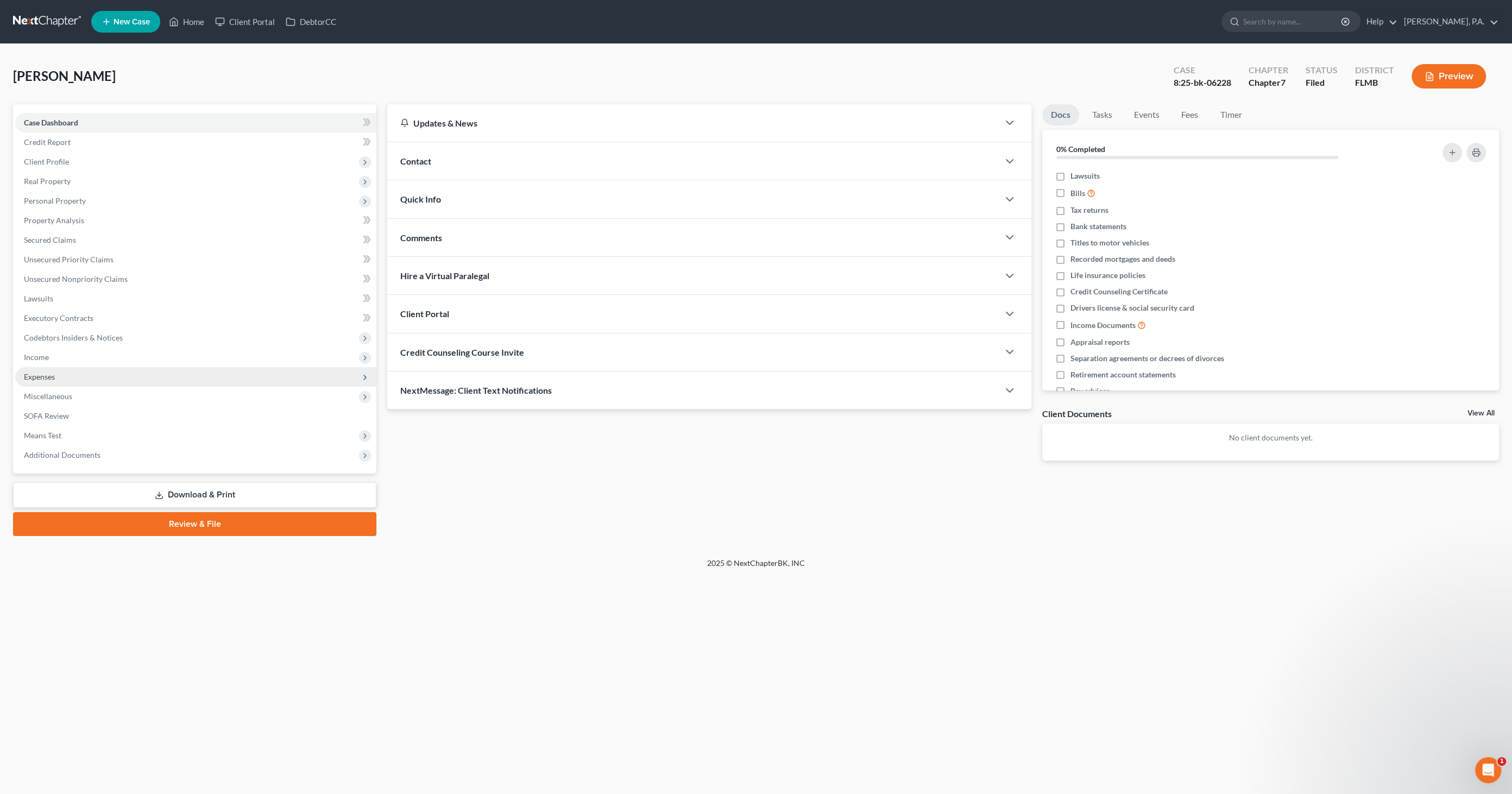
click at [49, 376] on span "Expenses" at bounding box center [39, 377] width 31 height 9
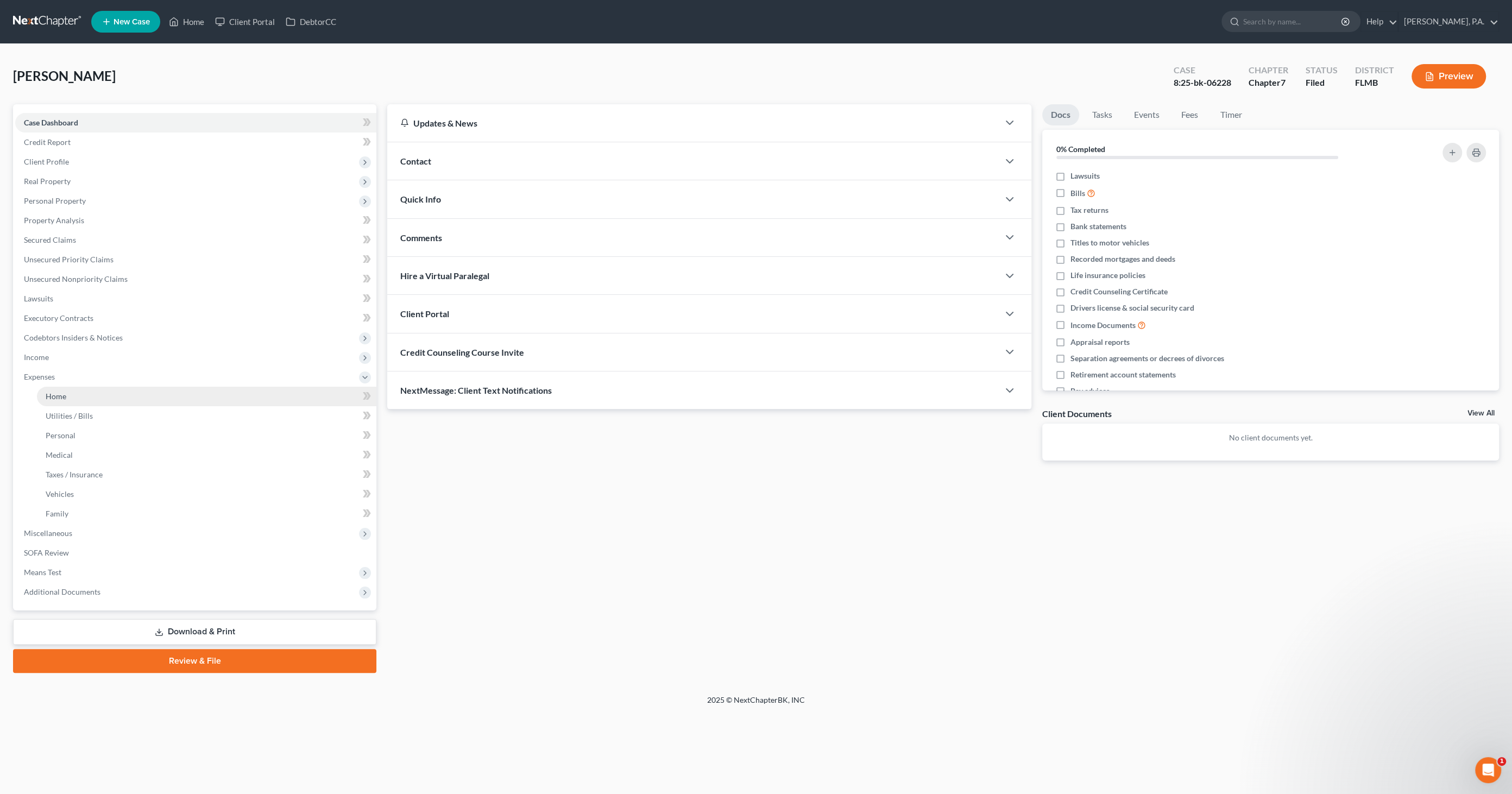
click at [52, 396] on span "Home" at bounding box center [56, 396] width 21 height 9
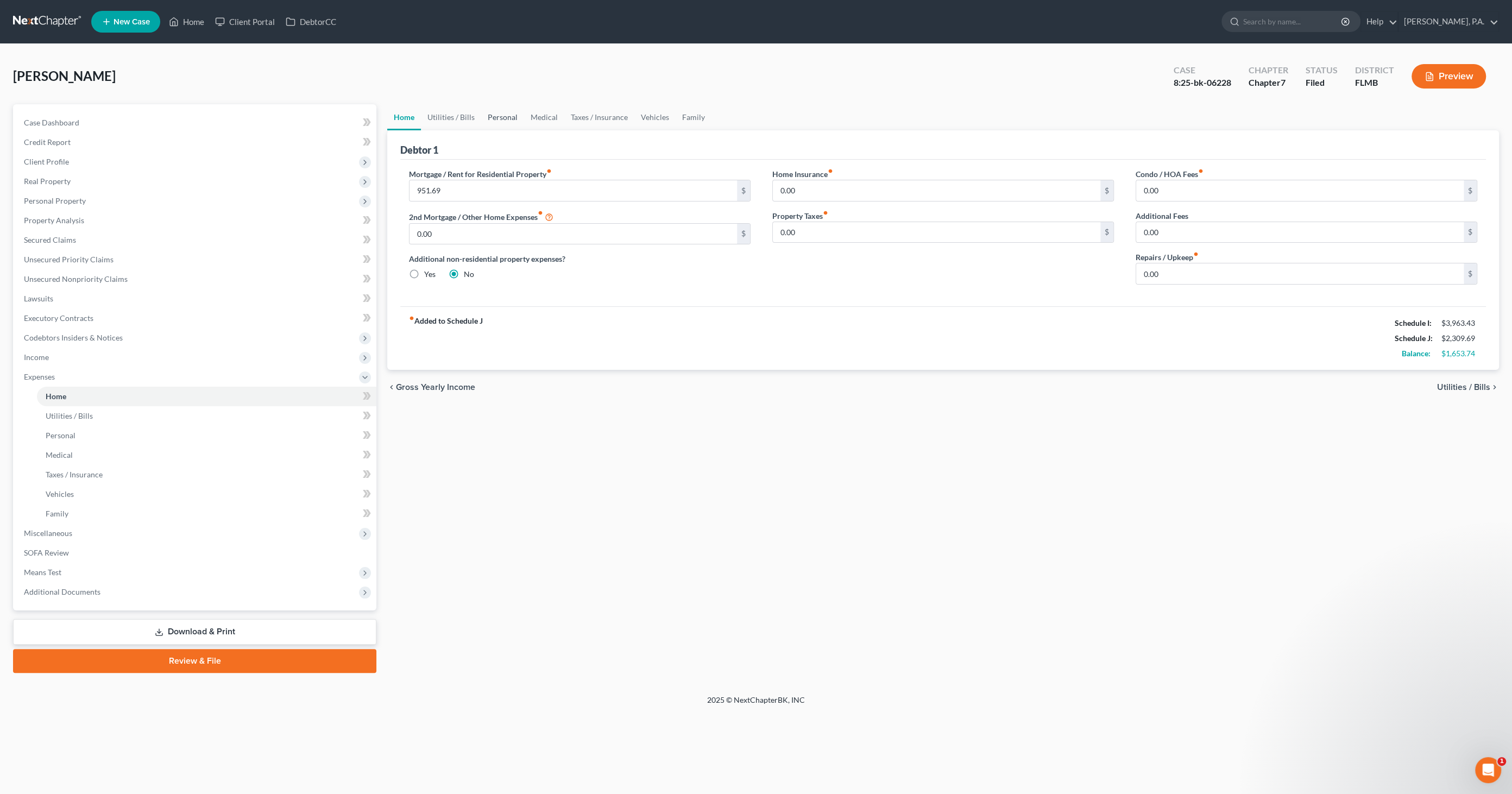
click at [505, 113] on link "Personal" at bounding box center [502, 117] width 43 height 26
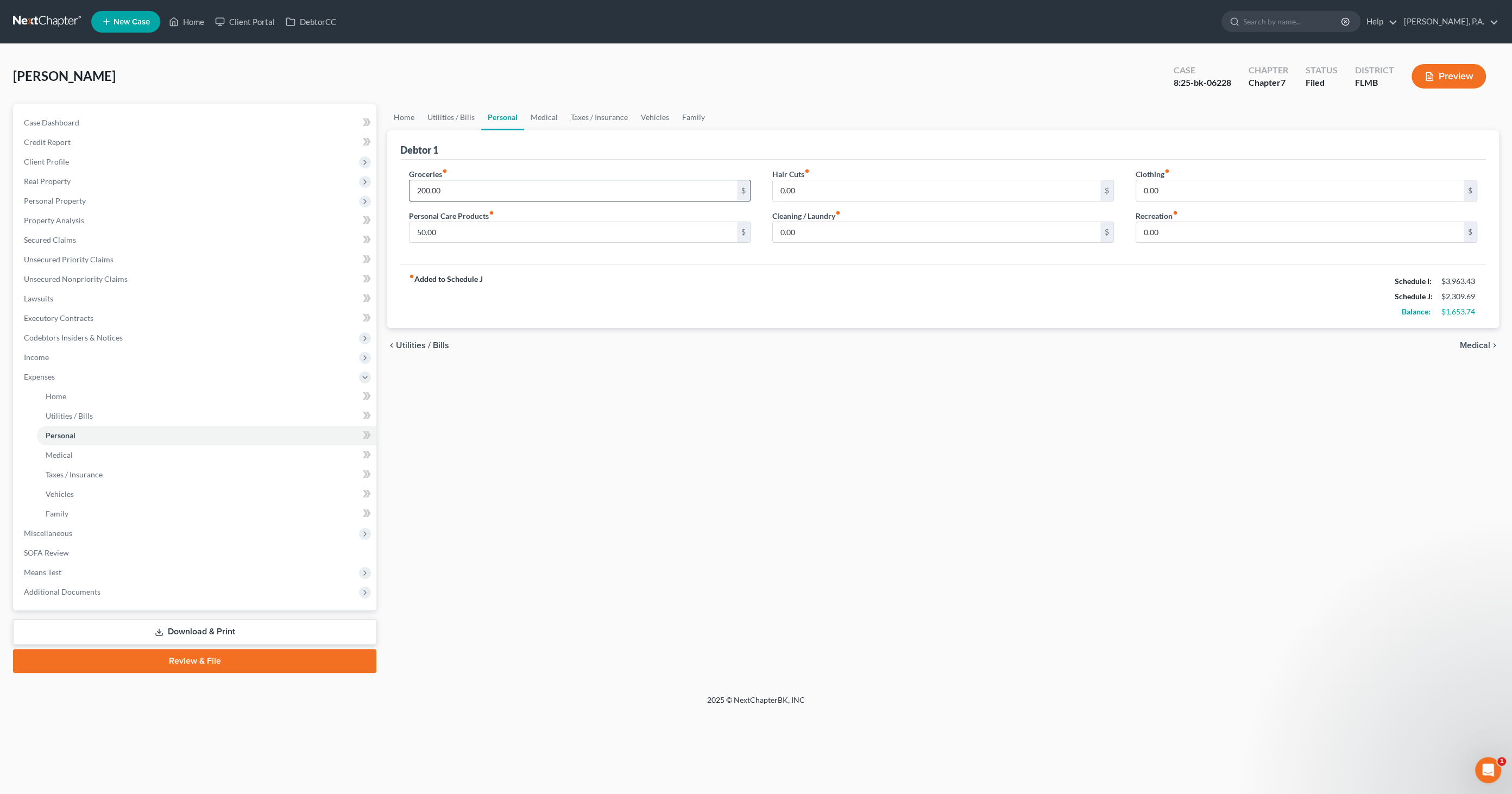
click at [480, 188] on input "200.00" at bounding box center [573, 190] width 328 height 21
type input "945.00"
click at [693, 112] on link "Family" at bounding box center [693, 117] width 36 height 26
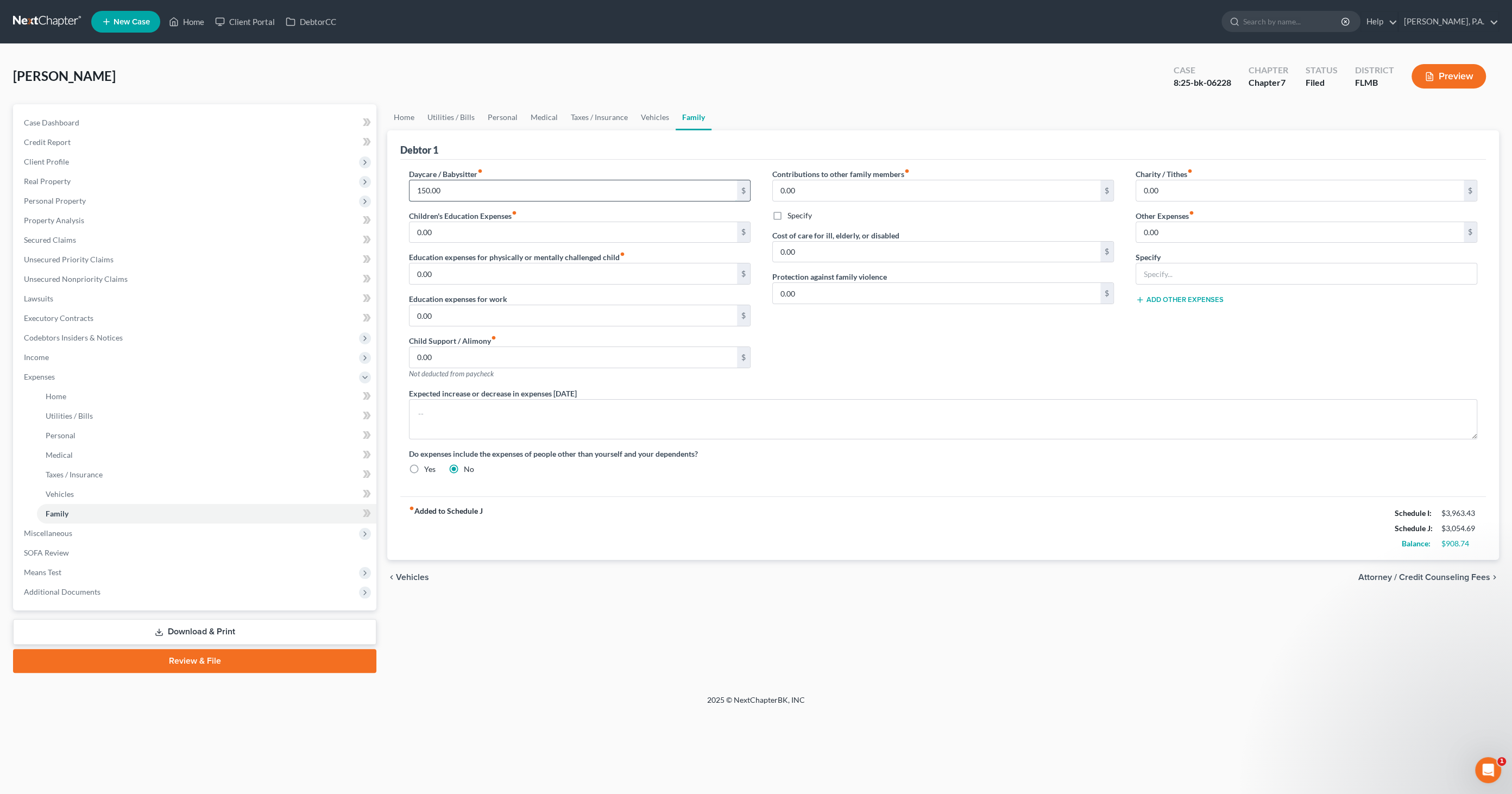
click at [480, 190] on input "150.00" at bounding box center [573, 190] width 328 height 21
type input "352.00"
click at [506, 114] on link "Personal" at bounding box center [502, 117] width 43 height 26
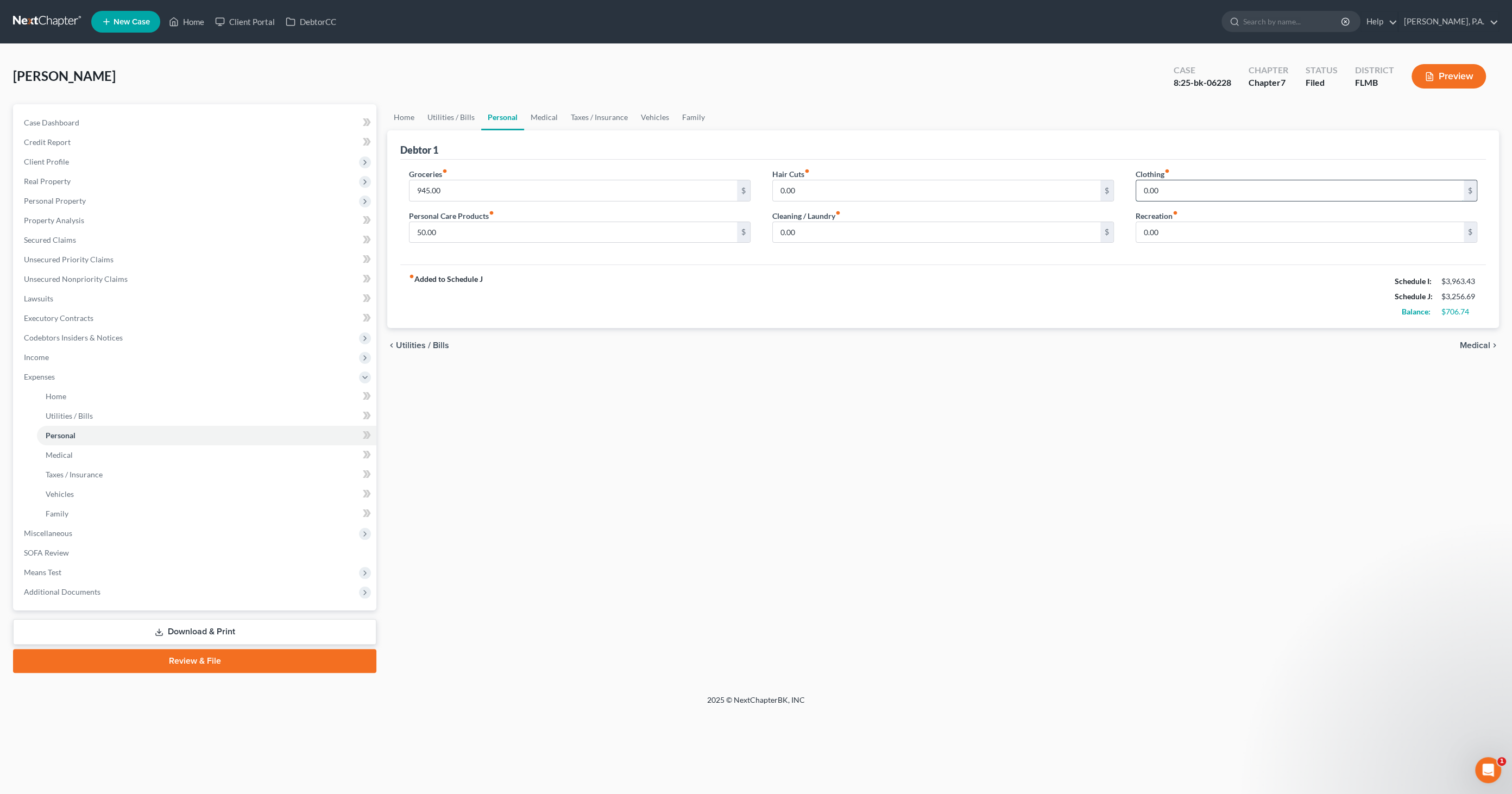
click at [1163, 190] on input "0.00" at bounding box center [1300, 190] width 328 height 21
type input "262"
click at [492, 232] on input "50.00" at bounding box center [573, 232] width 328 height 21
type input "95"
click at [542, 113] on link "Medical" at bounding box center [544, 117] width 40 height 26
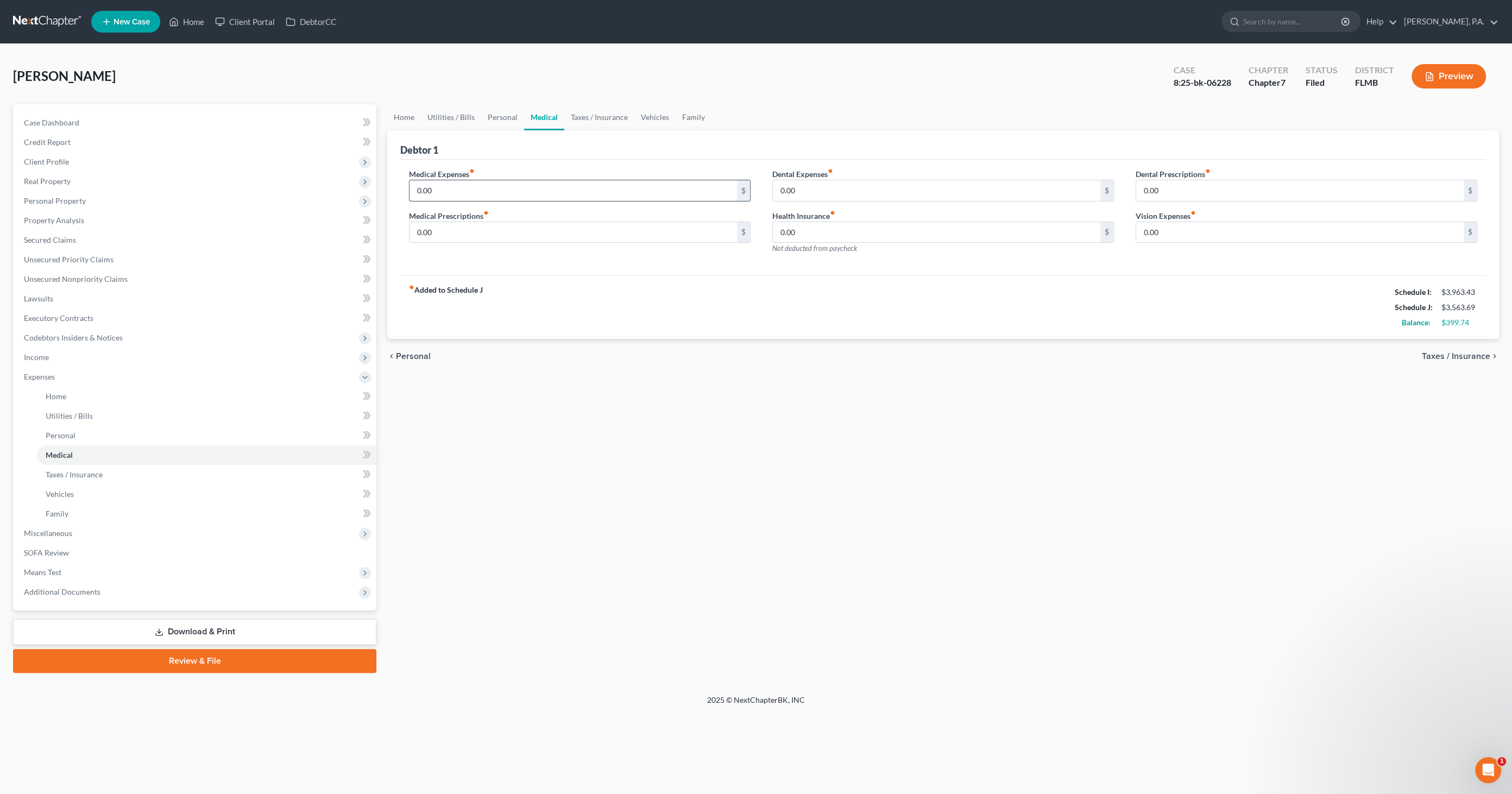
click at [478, 190] on input "0.00" at bounding box center [573, 190] width 328 height 21
type input "70"
click at [657, 116] on link "Vehicles" at bounding box center [655, 117] width 41 height 26
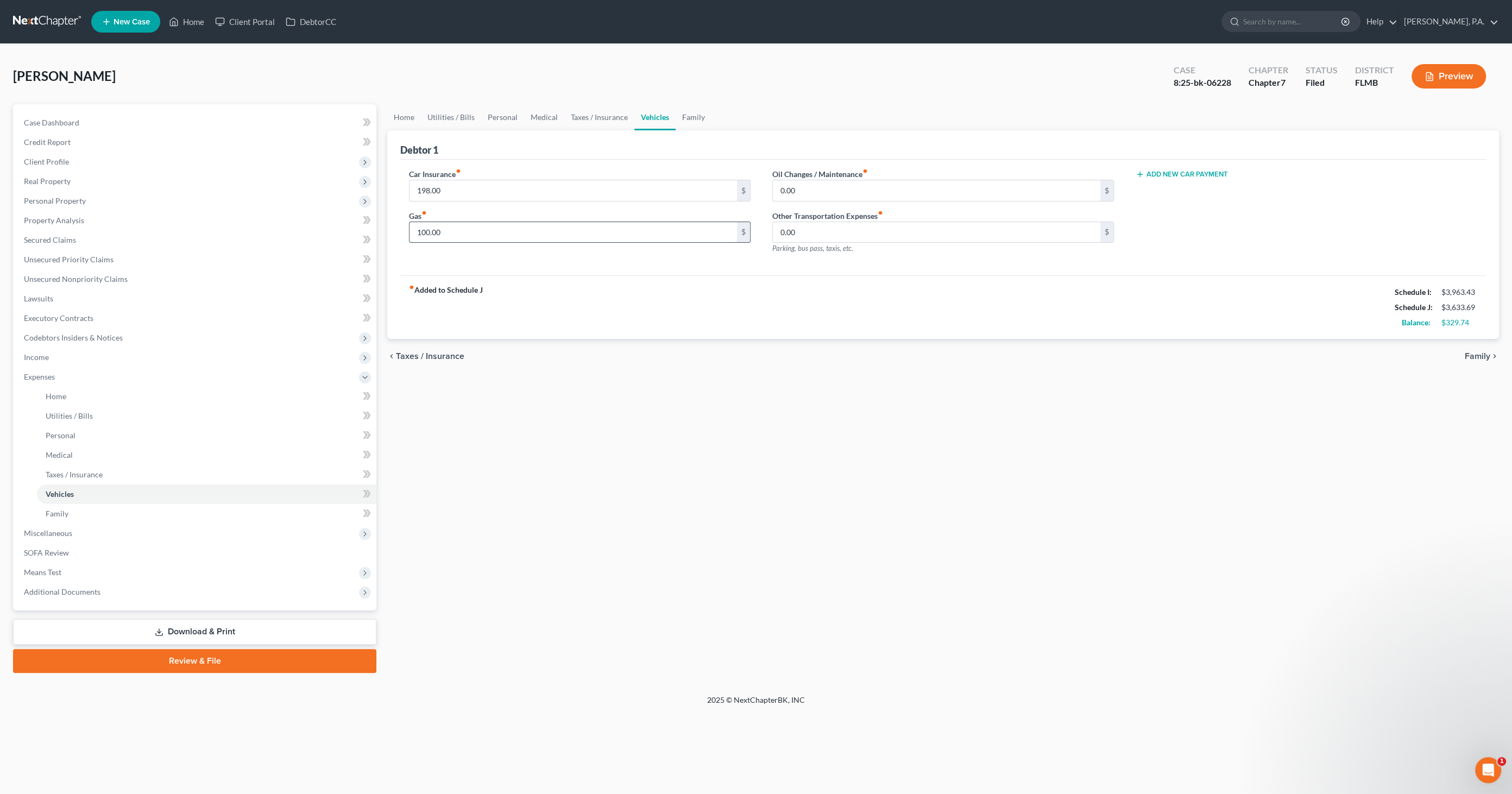
click at [485, 232] on input "100.00" at bounding box center [573, 232] width 328 height 21
type input "320.00"
click at [525, 269] on div "Car Insurance fiber_manual_record 198.00 $ Gas fiber_manual_record 320.00 $ Oil…" at bounding box center [943, 218] width 1086 height 116
click at [684, 117] on link "Family" at bounding box center [693, 117] width 36 height 26
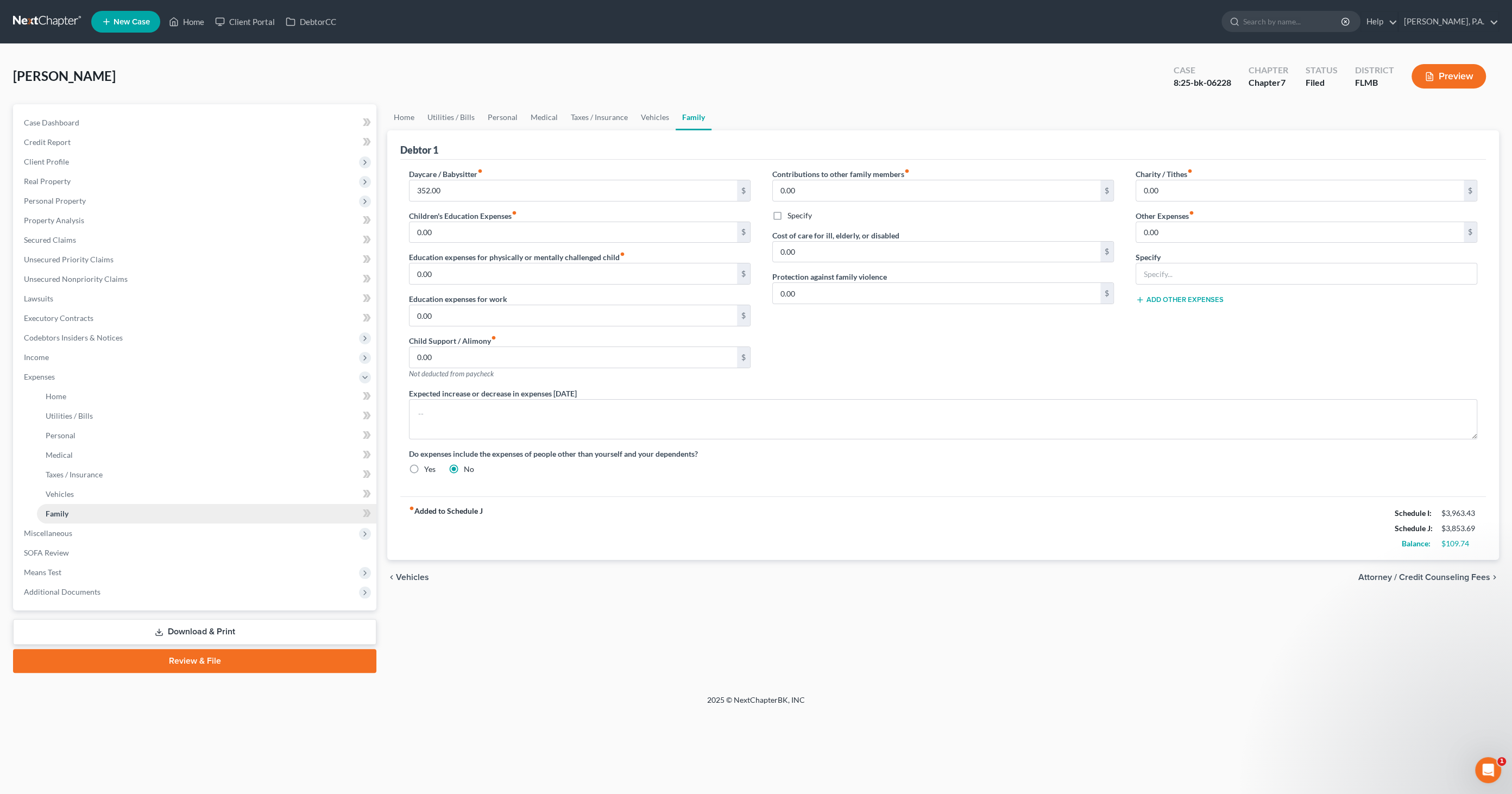
drag, startPoint x: 64, startPoint y: 532, endPoint x: 89, endPoint y: 515, distance: 30.2
click at [65, 531] on span "Miscellaneous" at bounding box center [48, 533] width 48 height 9
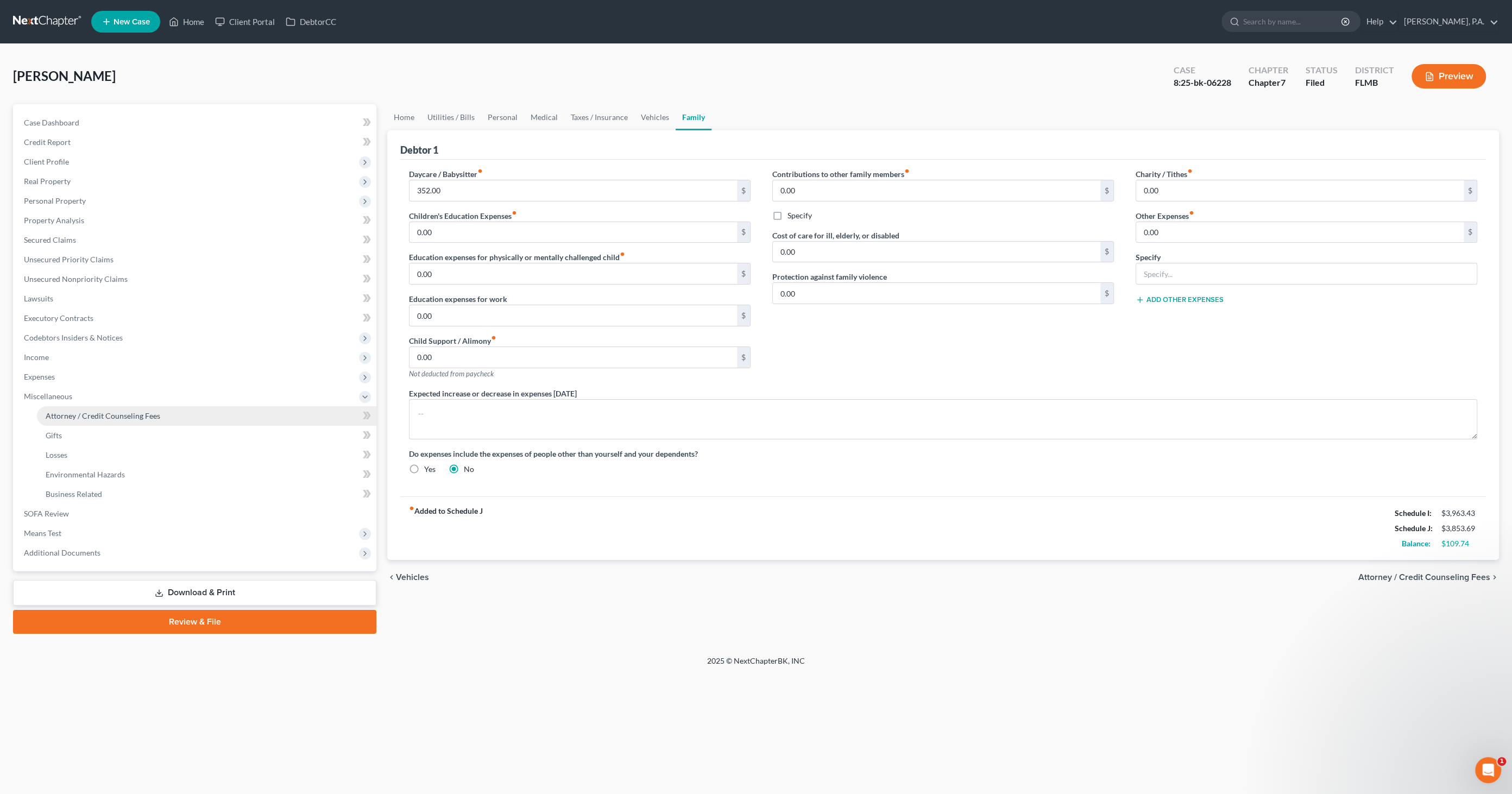
click at [74, 424] on link "Attorney / Credit Counseling Fees" at bounding box center [207, 415] width 339 height 19
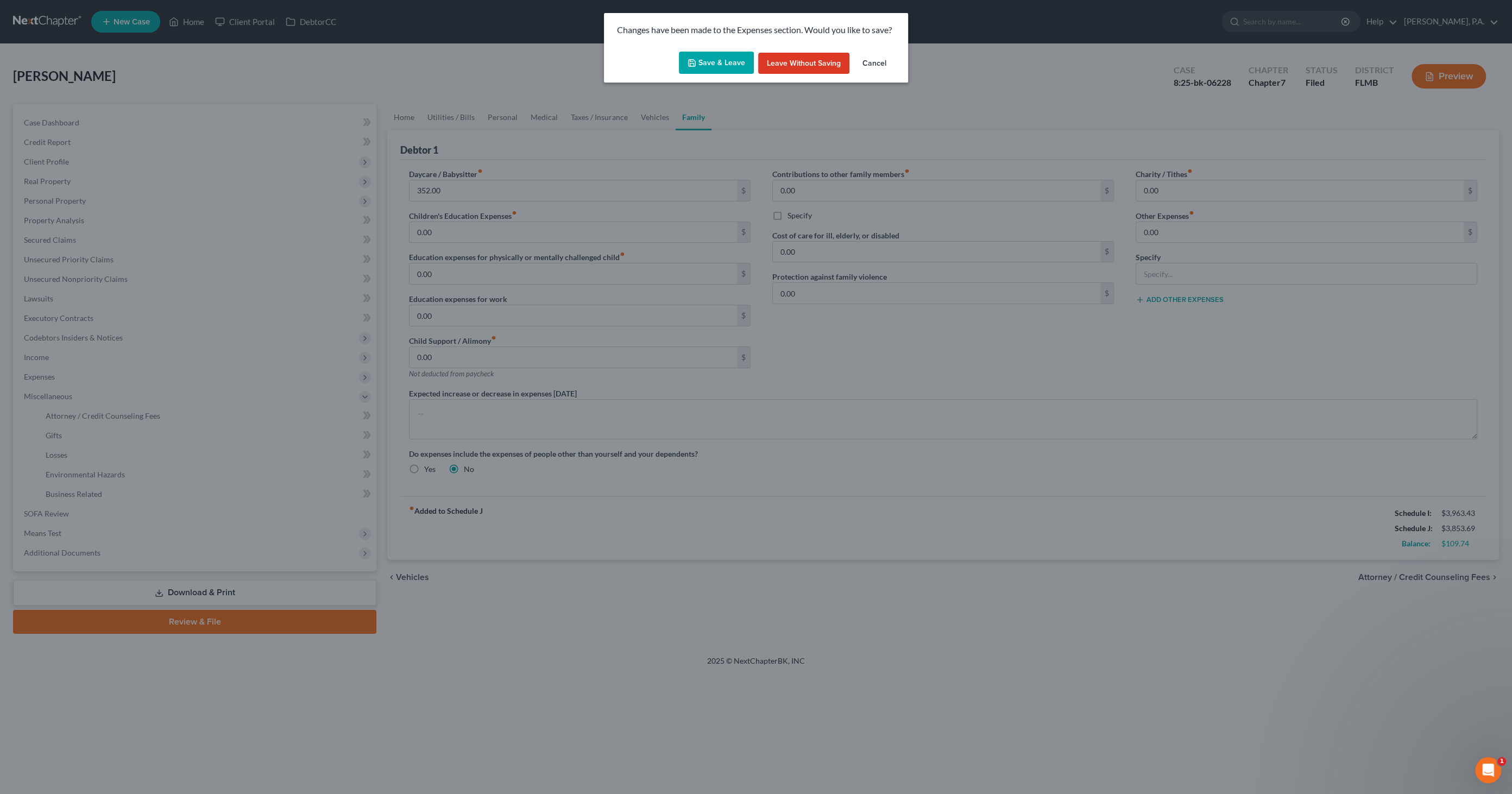
click at [696, 65] on icon "button" at bounding box center [691, 63] width 9 height 9
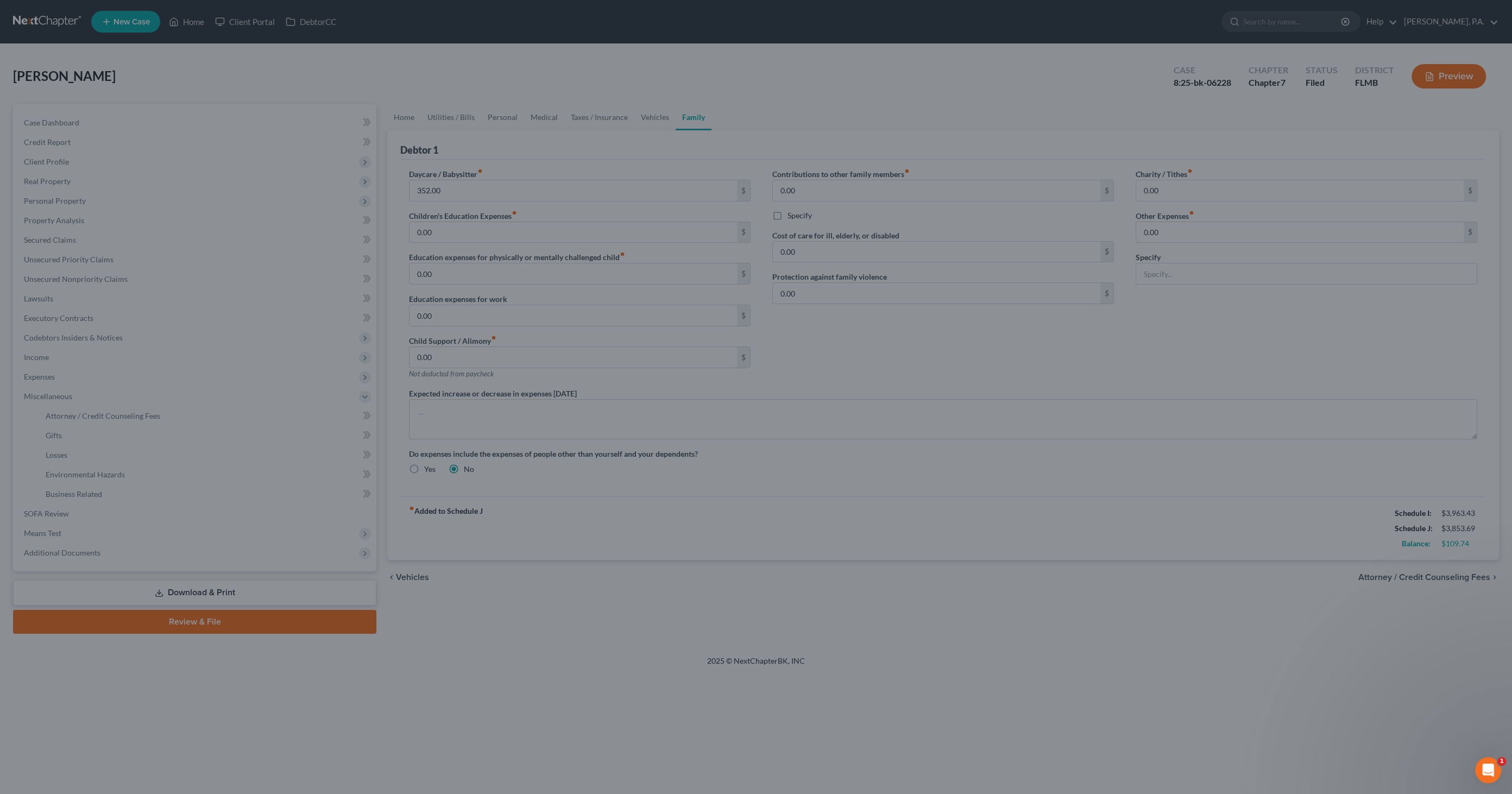
select select "2"
